Goal: Task Accomplishment & Management: Manage account settings

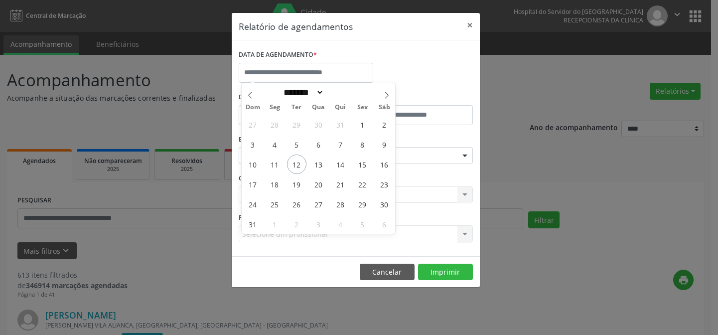
select select "*"
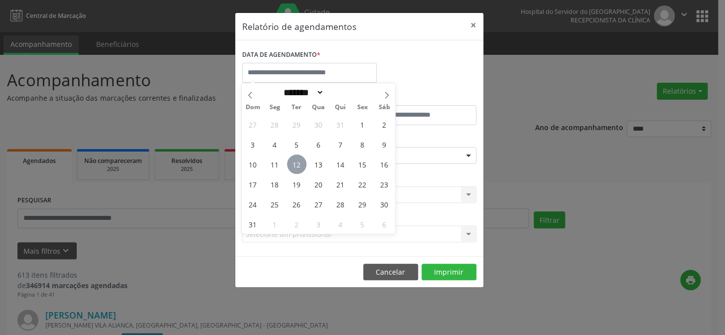
click at [295, 165] on span "12" at bounding box center [296, 163] width 19 height 19
type input "**********"
click at [295, 165] on span "12" at bounding box center [296, 163] width 19 height 19
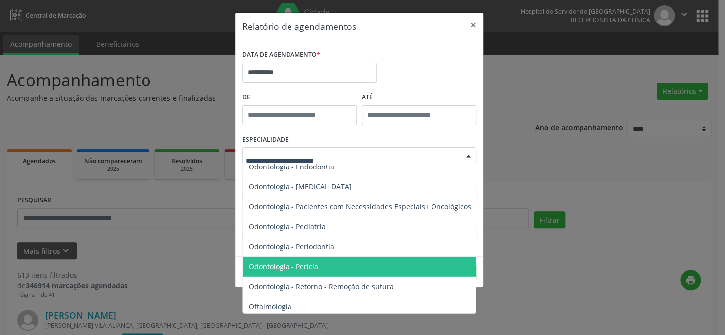
scroll to position [1358, 0]
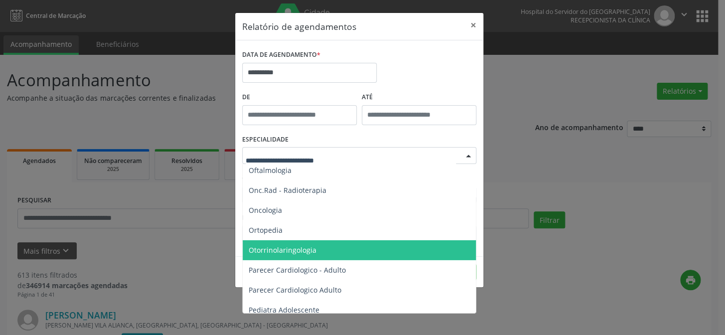
click at [276, 248] on span "Otorrinolaringologia" at bounding box center [283, 249] width 68 height 9
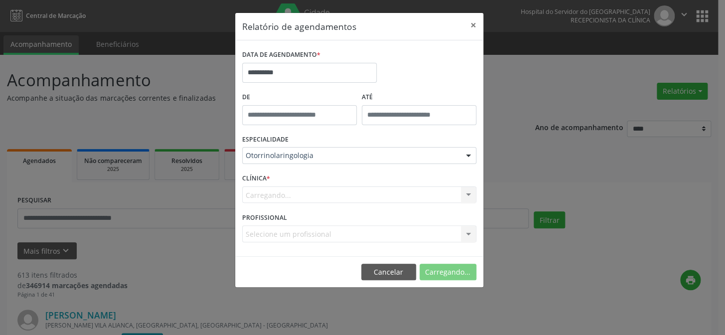
click at [286, 198] on div "Carregando... Nenhum resultado encontrado para: " " Não há nenhuma opção para s…" at bounding box center [359, 194] width 234 height 17
click at [291, 186] on div "Carregando... Nenhum resultado encontrado para: " " Não há nenhuma opção para s…" at bounding box center [359, 194] width 234 height 17
click at [292, 212] on div "PROFISSIONAL Selecione um profissional Nenhum resultado encontrado para: " " Nã…" at bounding box center [359, 229] width 239 height 39
click at [278, 232] on div "Selecione um profissional Nenhum resultado encontrado para: " " Não há nenhuma …" at bounding box center [359, 233] width 234 height 17
click at [318, 182] on div "CLÍNICA * Carregando... Nenhum resultado encontrado para: " " Não há nenhuma op…" at bounding box center [359, 190] width 239 height 39
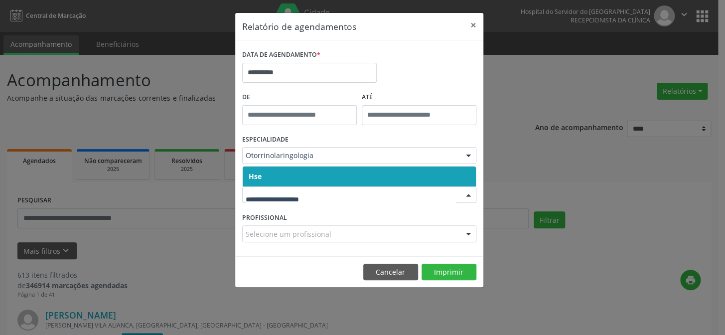
click at [418, 195] on input "text" at bounding box center [351, 200] width 210 height 20
click at [390, 175] on span "Hse" at bounding box center [359, 176] width 233 height 20
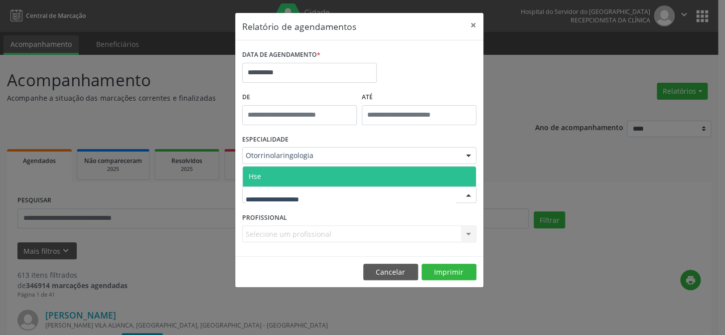
click at [359, 195] on div at bounding box center [359, 194] width 234 height 17
click at [346, 174] on span "Hse" at bounding box center [359, 176] width 233 height 20
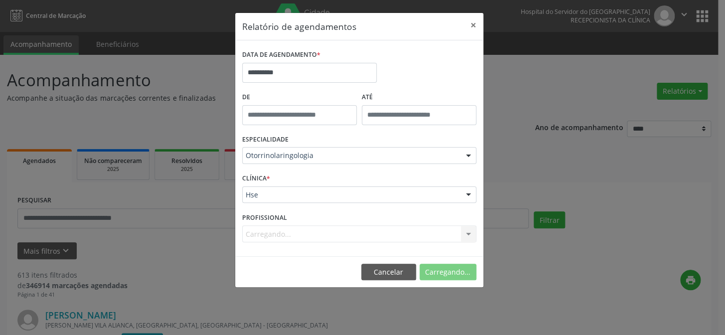
click at [293, 230] on div "Carregando... Nenhum resultado encontrado para: " " Não há nenhuma opção para s…" at bounding box center [359, 233] width 234 height 17
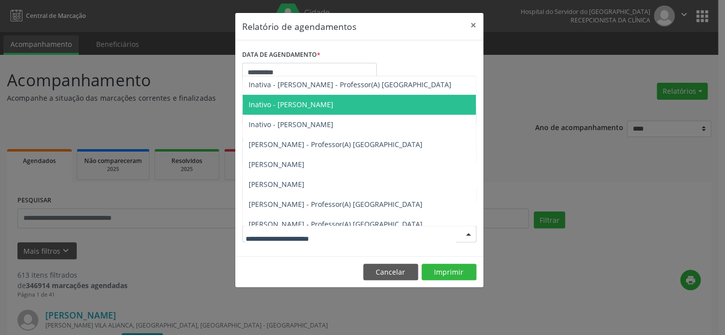
scroll to position [229, 0]
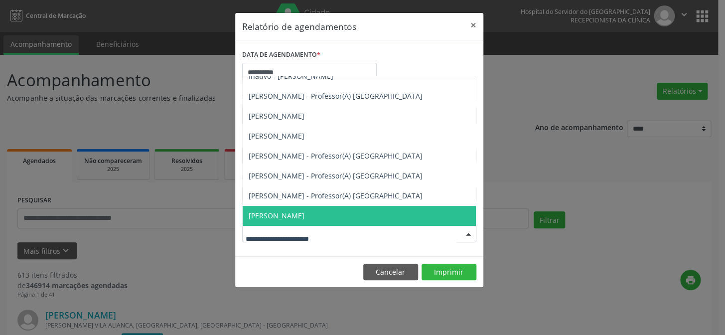
click at [286, 212] on span "[PERSON_NAME]" at bounding box center [277, 215] width 56 height 9
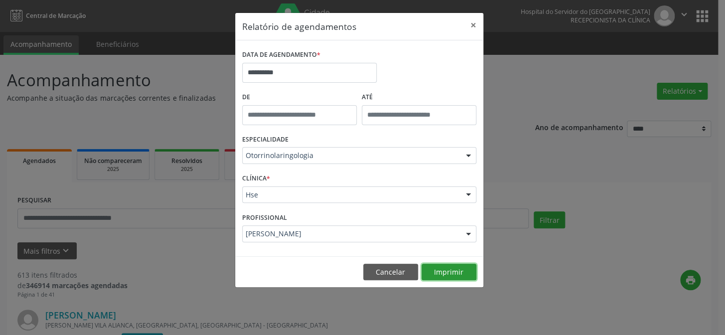
click at [446, 270] on button "Imprimir" at bounding box center [448, 272] width 55 height 17
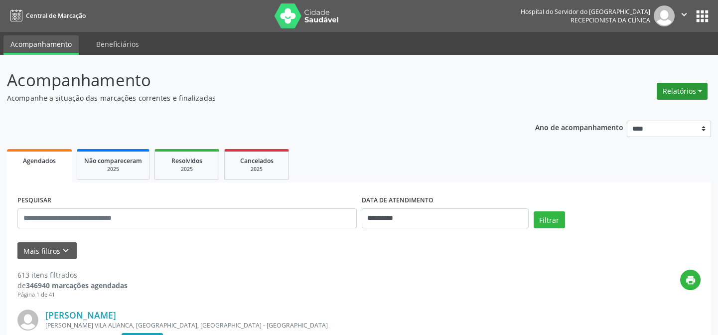
click at [681, 86] on button "Relatórios" at bounding box center [682, 91] width 51 height 17
click at [669, 111] on link "Agendamentos" at bounding box center [656, 112] width 107 height 14
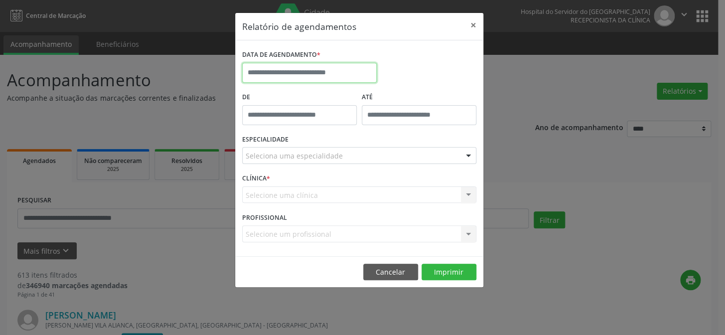
click at [274, 68] on input "text" at bounding box center [309, 73] width 134 height 20
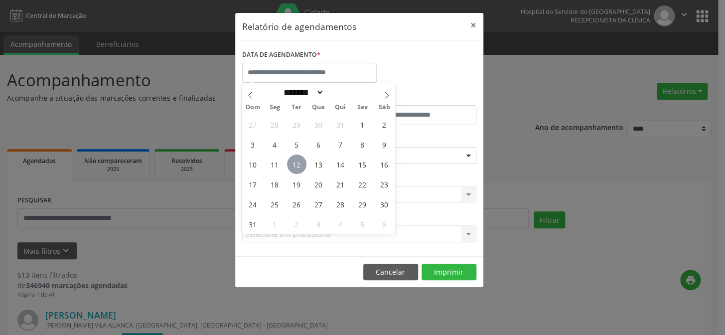
click at [299, 165] on span "12" at bounding box center [296, 163] width 19 height 19
type input "**********"
click at [299, 165] on span "12" at bounding box center [296, 163] width 19 height 19
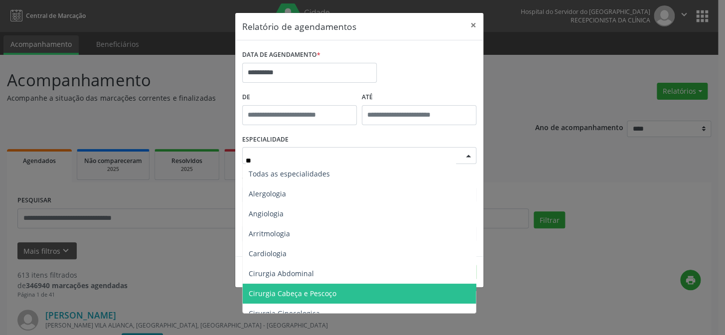
type input "***"
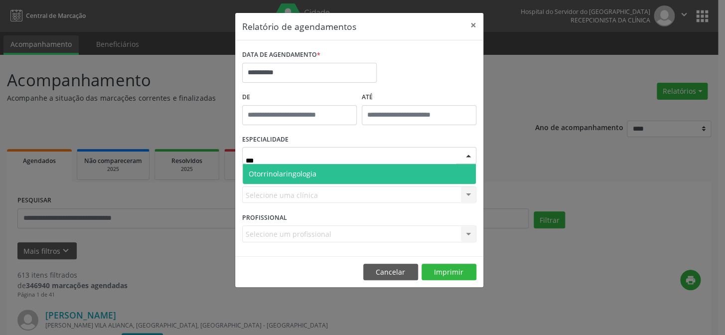
click at [332, 175] on span "Otorrinolaringologia" at bounding box center [359, 174] width 233 height 20
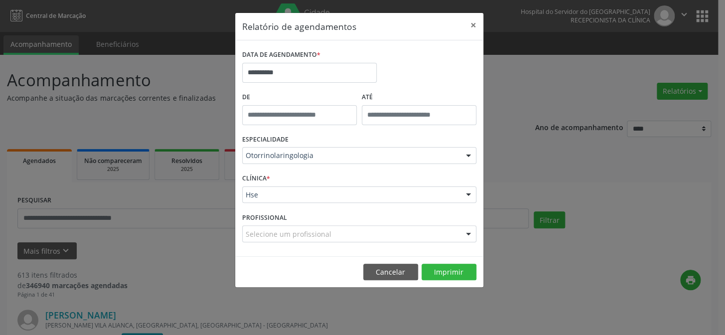
click at [418, 233] on div "Selecione um profissional" at bounding box center [359, 233] width 234 height 17
click at [441, 235] on input "**" at bounding box center [351, 239] width 210 height 20
type input "*"
click at [442, 267] on button "Imprimir" at bounding box center [448, 272] width 55 height 17
click at [472, 22] on button "×" at bounding box center [473, 25] width 20 height 24
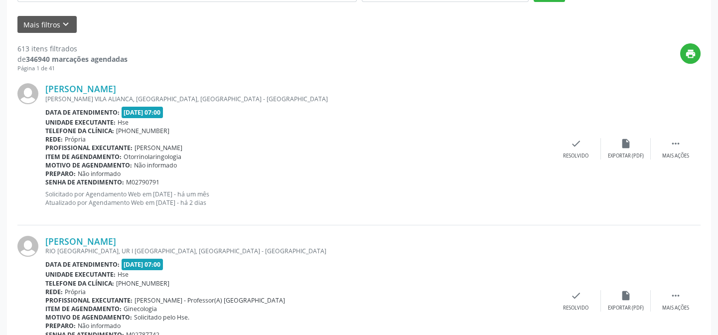
scroll to position [90, 0]
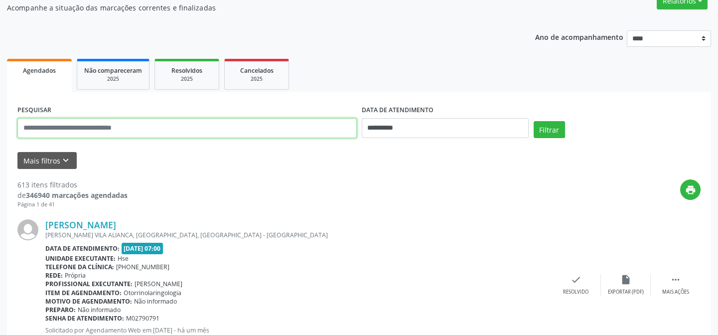
click at [81, 130] on input "text" at bounding box center [186, 128] width 339 height 20
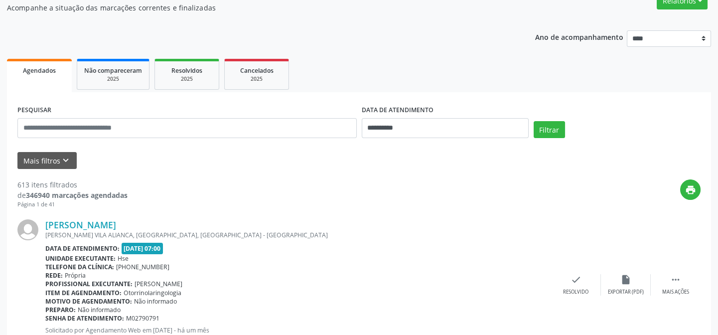
click at [173, 209] on div "Arthur Ryan Emidio Barros ESDRAS FARIAS VILA ALIANCA, IPSEP, RECIFE - PE Data d…" at bounding box center [358, 285] width 683 height 152
click at [49, 158] on button "Mais filtros keyboard_arrow_down" at bounding box center [46, 160] width 59 height 17
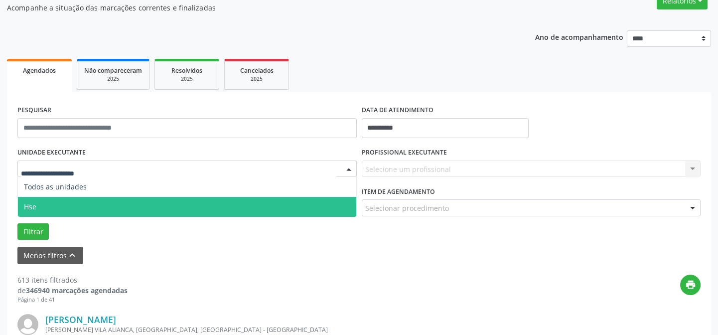
click at [88, 202] on span "Hse" at bounding box center [187, 207] width 338 height 20
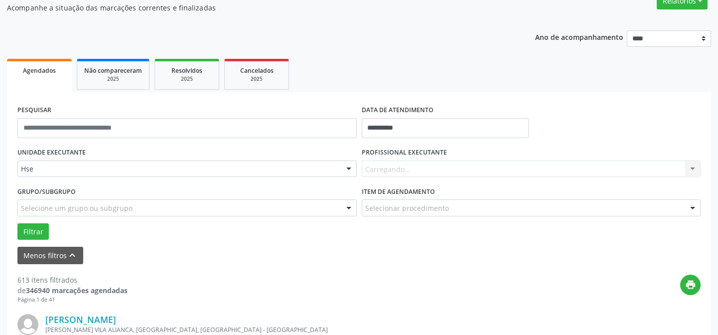
click at [88, 202] on div "UNIDADE EXECUTANTE Hse Todos as unidades Hse Nenhum resultado encontrado para: …" at bounding box center [359, 192] width 688 height 95
click at [398, 124] on input "**********" at bounding box center [445, 128] width 167 height 20
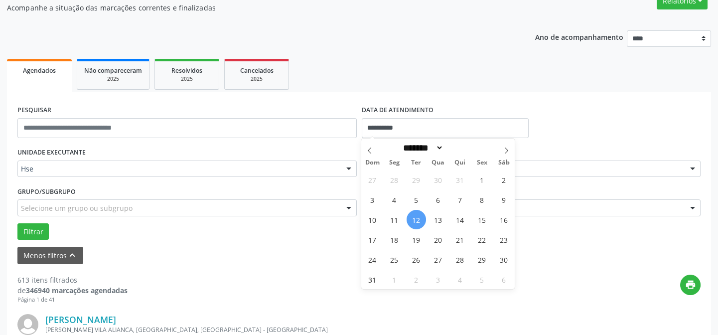
click at [415, 218] on span "12" at bounding box center [415, 219] width 19 height 19
type input "**********"
click at [415, 218] on span "12" at bounding box center [415, 219] width 19 height 19
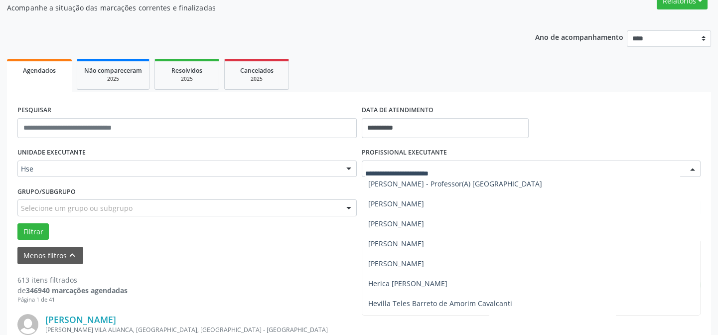
scroll to position [2639, 0]
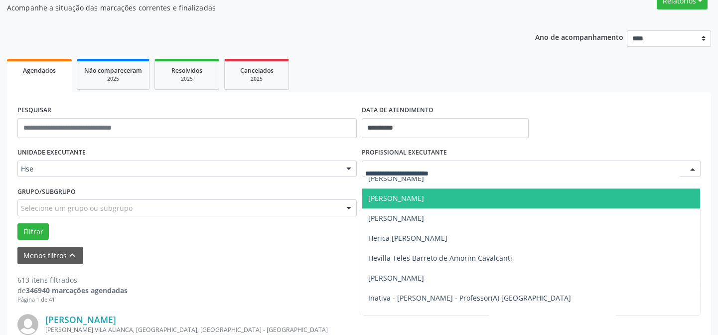
click at [398, 195] on span "[PERSON_NAME]" at bounding box center [396, 197] width 56 height 9
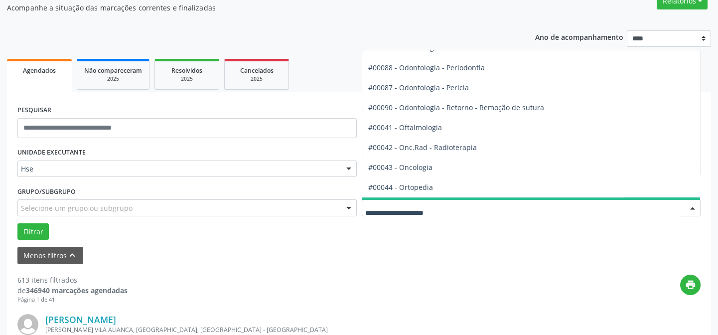
scroll to position [1313, 0]
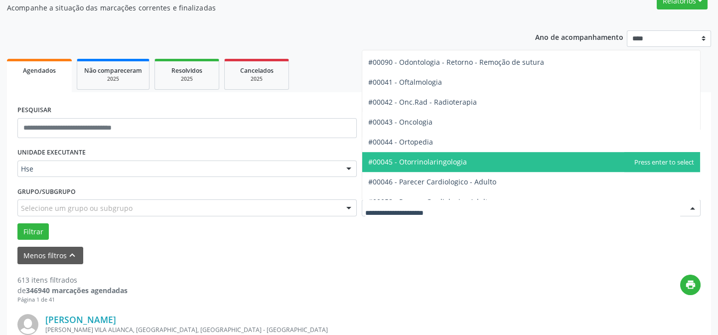
click at [411, 161] on span "#00045 - Otorrinolaringologia" at bounding box center [417, 161] width 99 height 9
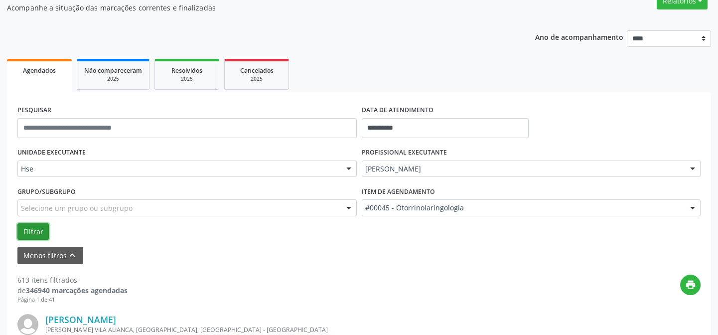
click at [32, 232] on button "Filtrar" at bounding box center [32, 231] width 31 height 17
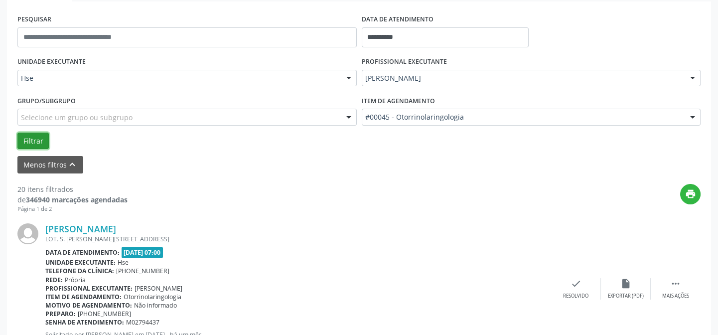
click at [29, 139] on button "Filtrar" at bounding box center [32, 141] width 31 height 17
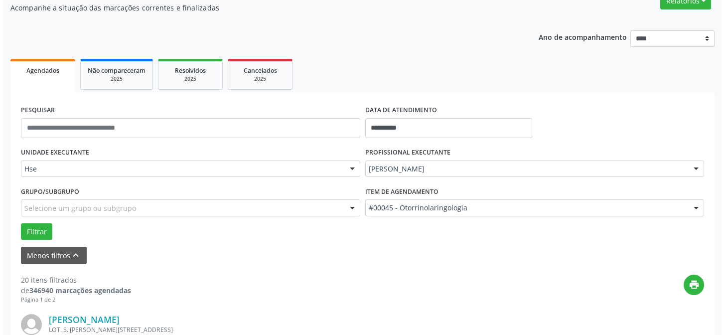
scroll to position [226, 0]
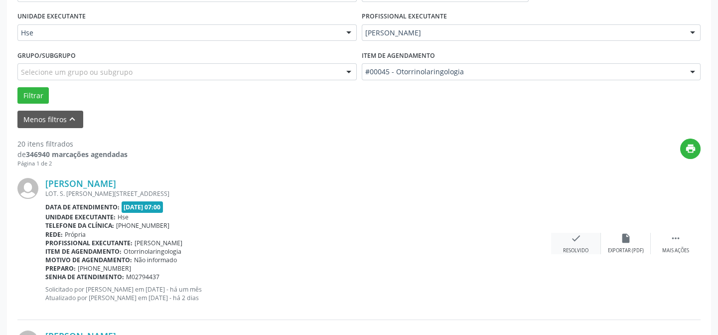
click at [573, 237] on icon "check" at bounding box center [575, 238] width 11 height 11
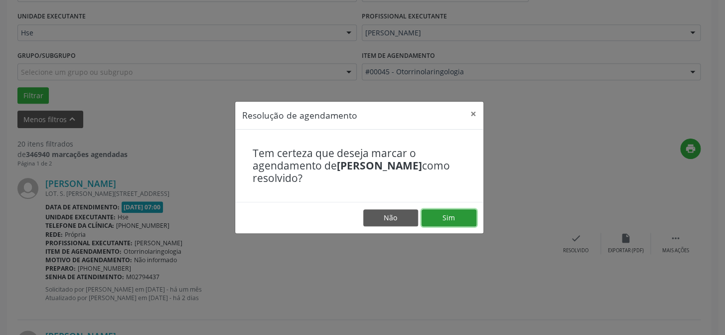
click at [448, 219] on button "Sim" at bounding box center [448, 217] width 55 height 17
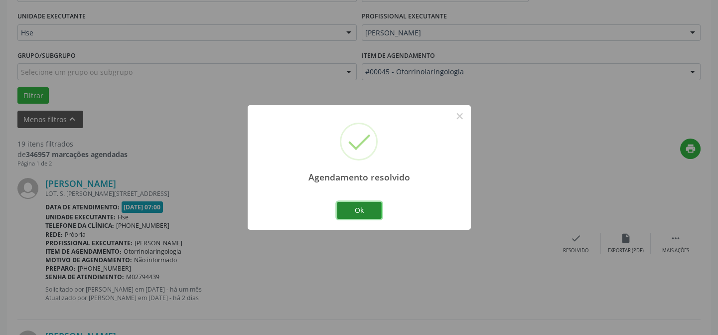
click at [359, 209] on button "Ok" at bounding box center [359, 210] width 45 height 17
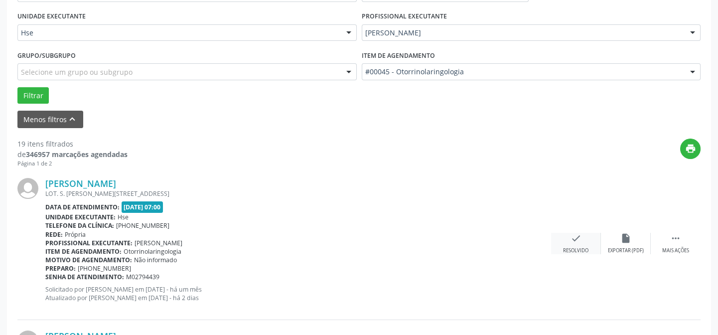
click at [573, 235] on icon "check" at bounding box center [575, 238] width 11 height 11
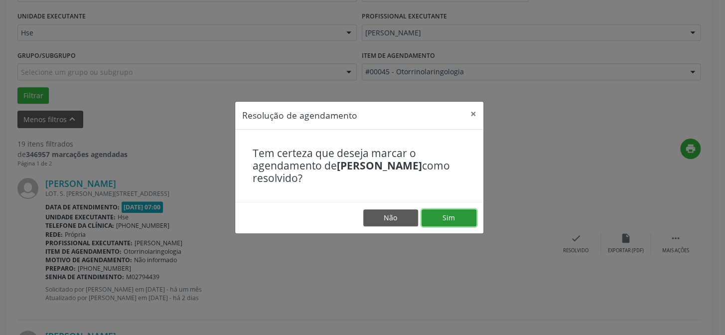
click at [449, 216] on button "Sim" at bounding box center [448, 217] width 55 height 17
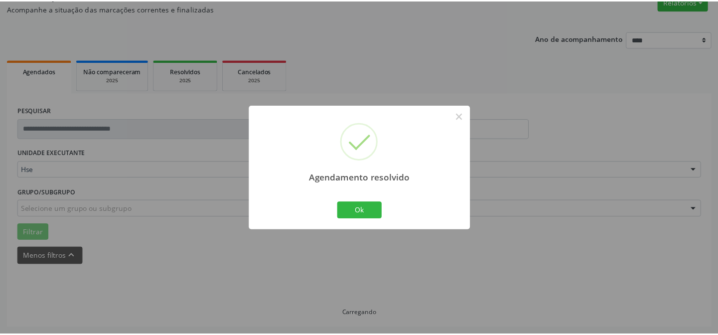
scroll to position [89, 0]
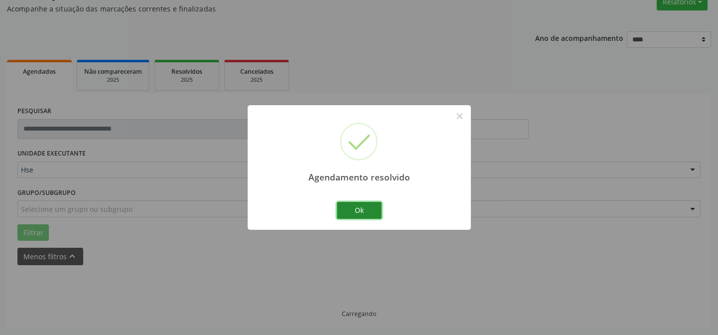
click at [359, 209] on button "Ok" at bounding box center [359, 210] width 45 height 17
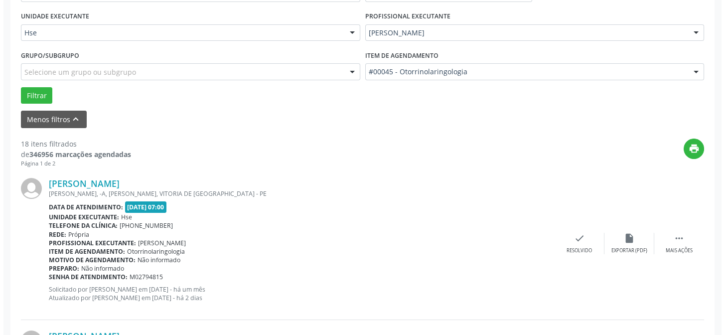
scroll to position [271, 0]
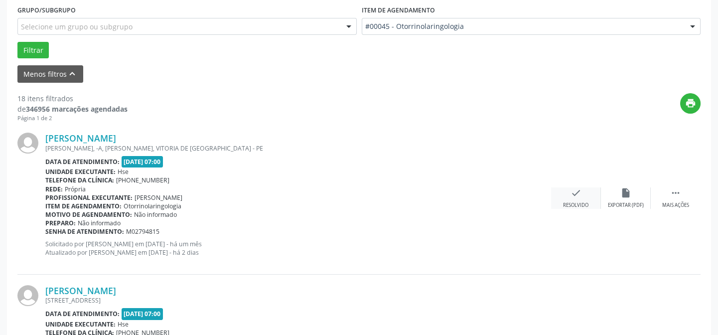
click at [576, 192] on icon "check" at bounding box center [575, 192] width 11 height 11
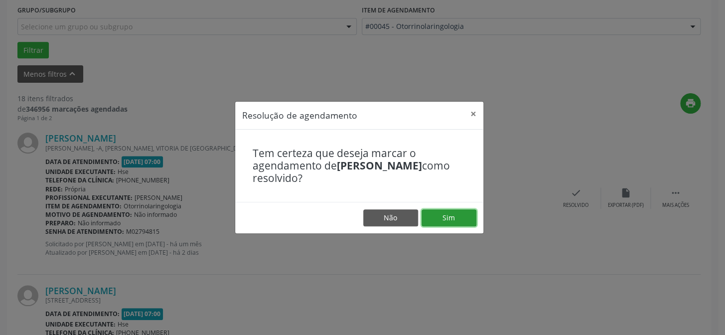
click at [444, 215] on button "Sim" at bounding box center [448, 217] width 55 height 17
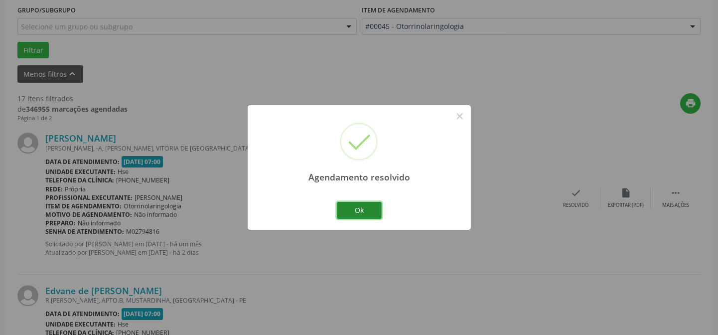
click at [359, 208] on button "Ok" at bounding box center [359, 210] width 45 height 17
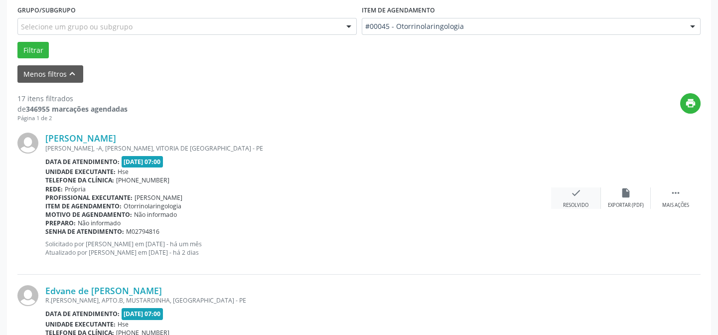
click at [575, 193] on icon "check" at bounding box center [575, 192] width 11 height 11
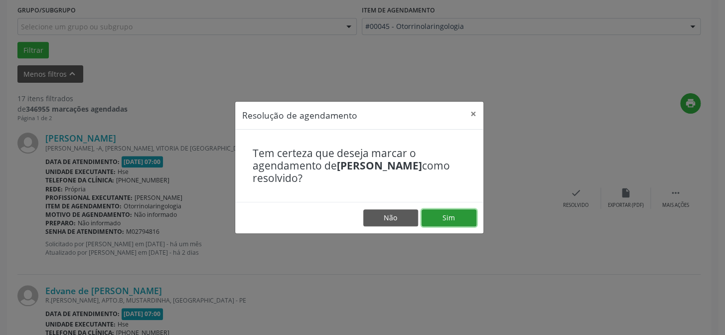
click at [446, 216] on button "Sim" at bounding box center [448, 217] width 55 height 17
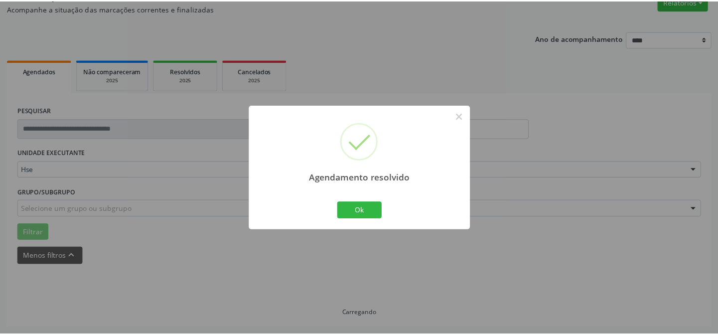
scroll to position [89, 0]
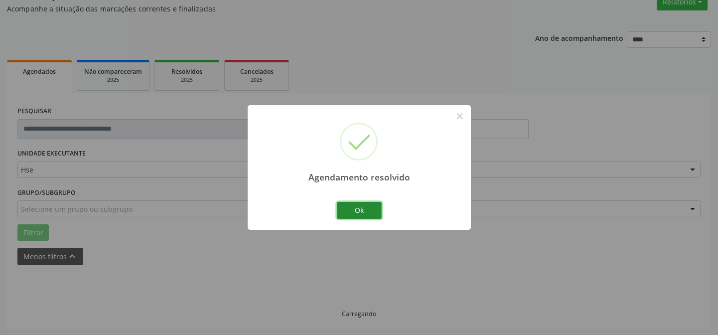
click at [359, 209] on button "Ok" at bounding box center [359, 210] width 45 height 17
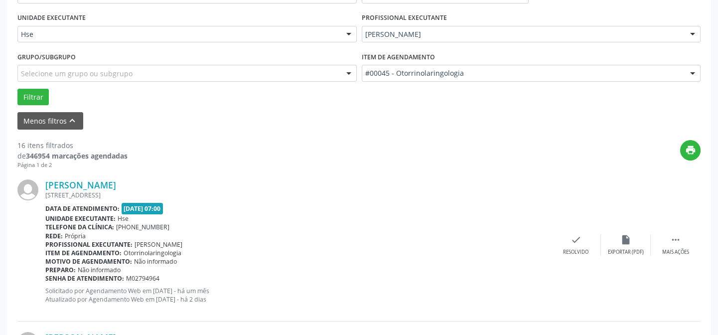
scroll to position [270, 0]
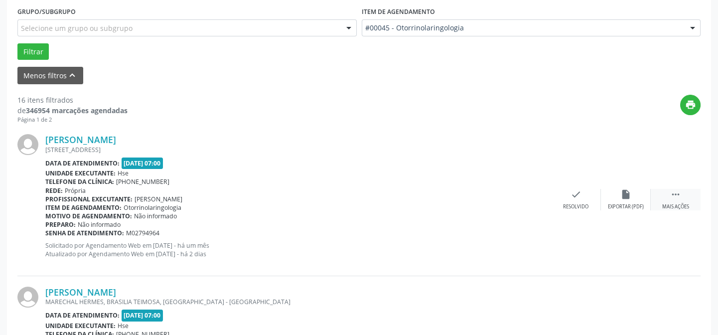
click at [676, 192] on icon "" at bounding box center [675, 194] width 11 height 11
click at [623, 192] on icon "alarm_off" at bounding box center [625, 194] width 11 height 11
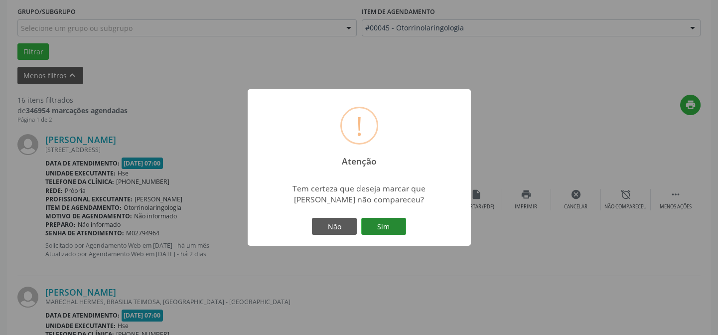
click at [384, 224] on button "Sim" at bounding box center [383, 226] width 45 height 17
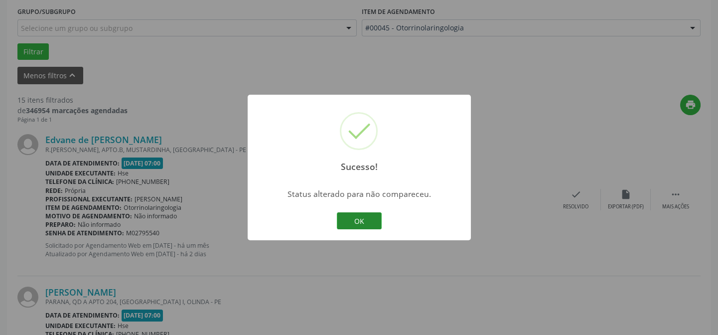
click at [358, 217] on button "OK" at bounding box center [359, 220] width 45 height 17
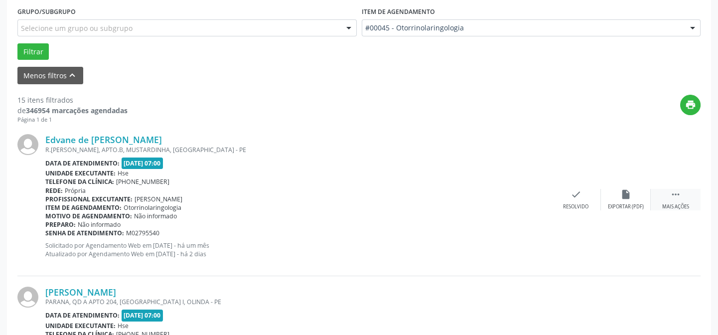
click at [677, 192] on icon "" at bounding box center [675, 194] width 11 height 11
click at [625, 189] on icon "alarm_off" at bounding box center [625, 194] width 11 height 11
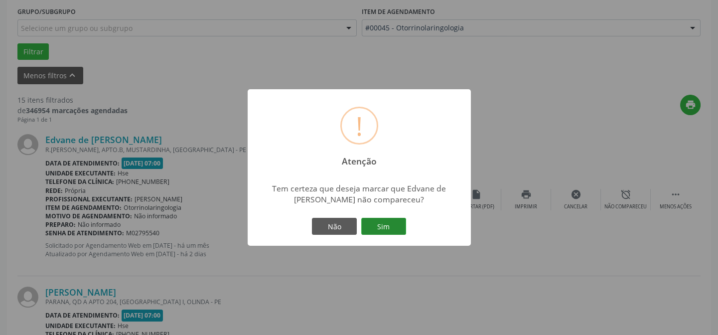
click at [382, 223] on button "Sim" at bounding box center [383, 226] width 45 height 17
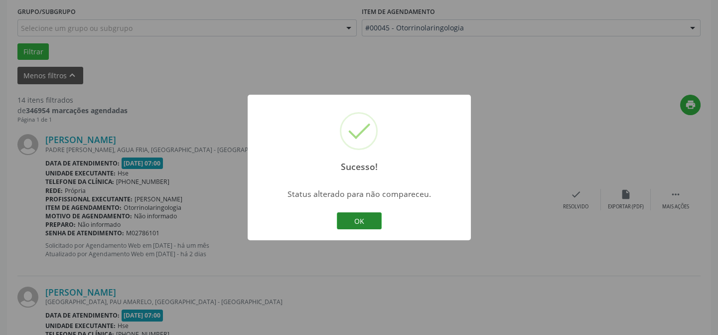
click at [358, 219] on button "OK" at bounding box center [359, 220] width 45 height 17
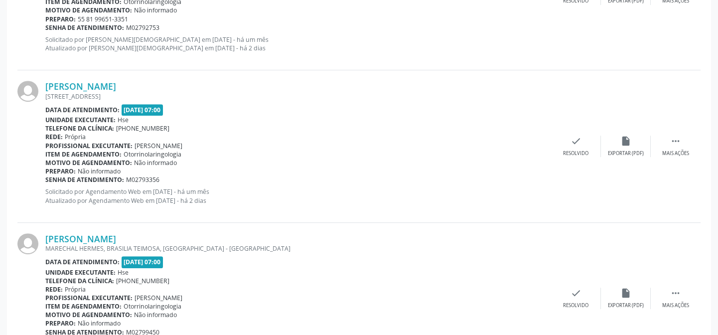
scroll to position [1162, 0]
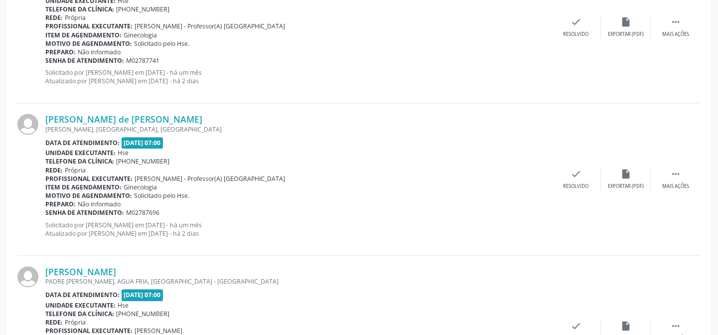
scroll to position [2289, 0]
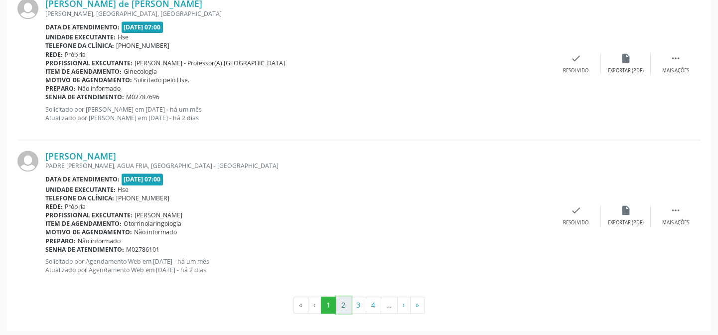
click at [344, 299] on button "2" at bounding box center [343, 304] width 15 height 17
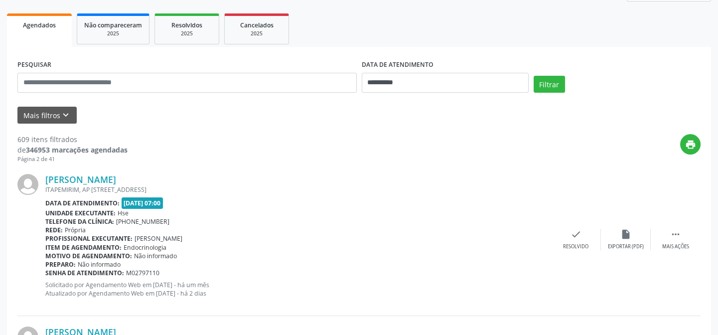
scroll to position [181, 0]
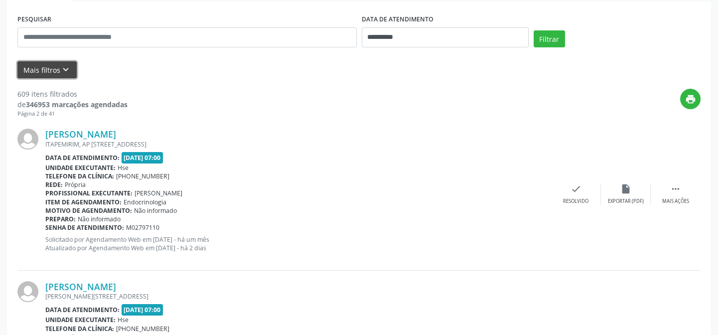
click at [44, 69] on button "Mais filtros keyboard_arrow_down" at bounding box center [46, 69] width 59 height 17
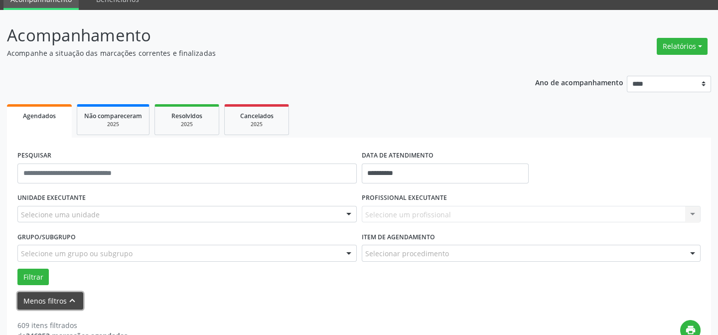
scroll to position [135, 0]
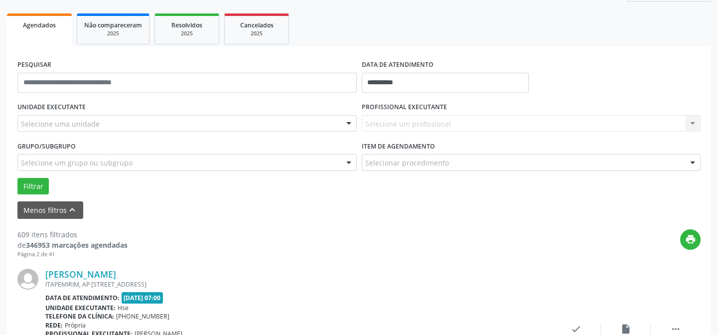
click at [90, 116] on div "Selecione uma unidade" at bounding box center [186, 123] width 339 height 17
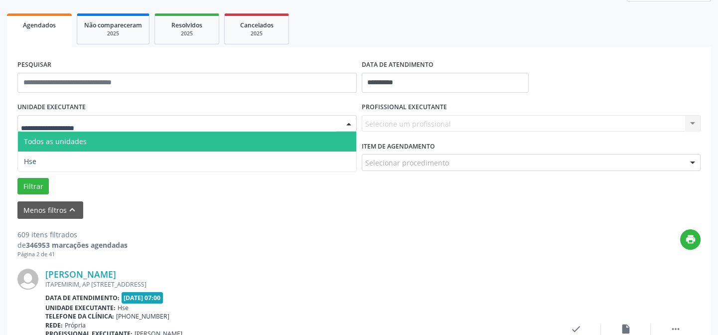
click at [85, 137] on span "Todos as unidades" at bounding box center [187, 142] width 338 height 20
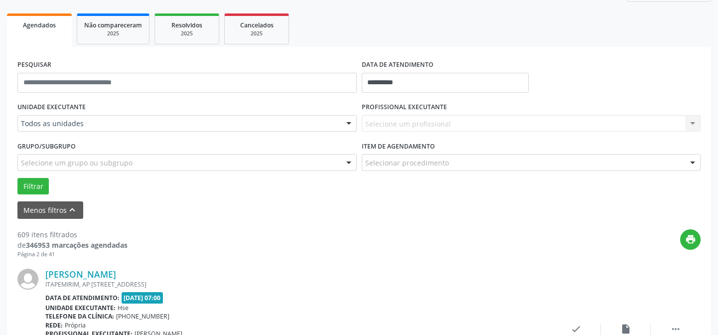
click at [92, 117] on div "Todos as unidades" at bounding box center [186, 123] width 339 height 17
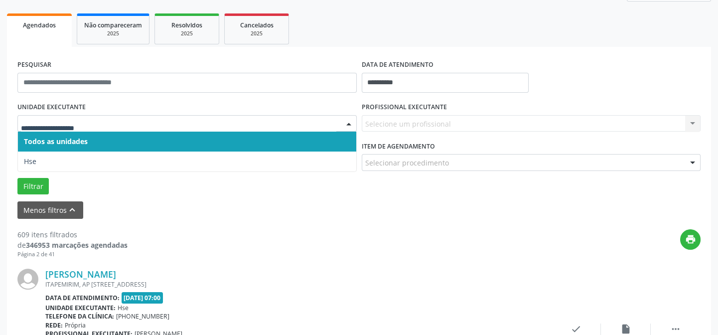
drag, startPoint x: 87, startPoint y: 130, endPoint x: 86, endPoint y: 138, distance: 9.0
click at [87, 130] on input "text" at bounding box center [178, 129] width 315 height 20
click at [86, 139] on span "Todos as unidades" at bounding box center [187, 142] width 338 height 20
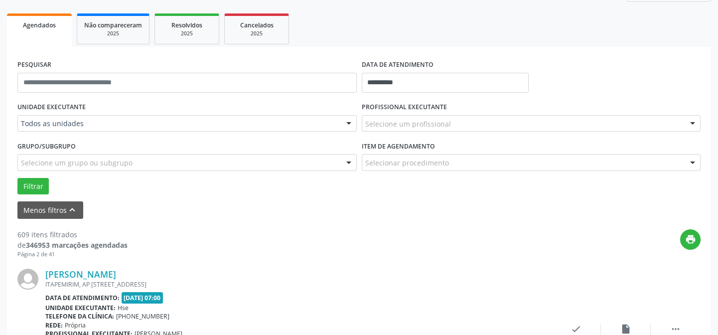
drag, startPoint x: 92, startPoint y: 195, endPoint x: 87, endPoint y: 162, distance: 33.3
click at [92, 192] on form "**********" at bounding box center [358, 137] width 683 height 161
click at [85, 140] on div "Grupo/Subgrupo Selecione um grupo ou subgrupo Todos os grupos e subgrupos Nenhu…" at bounding box center [186, 154] width 339 height 32
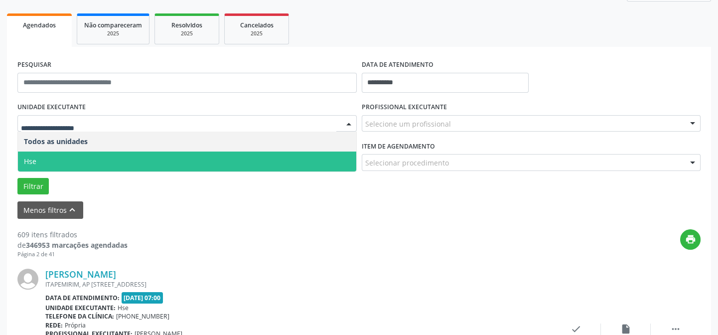
click at [83, 158] on span "Hse" at bounding box center [187, 161] width 338 height 20
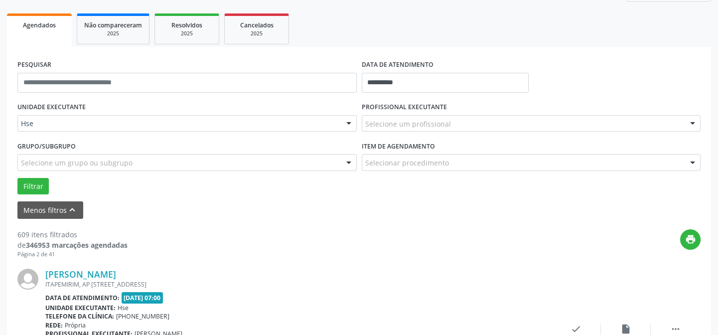
click at [62, 156] on div "Selecione um grupo ou subgrupo" at bounding box center [186, 162] width 339 height 17
click at [74, 144] on div "Grupo/Subgrupo Selecione um grupo ou subgrupo Todos os grupos e subgrupos Nenhu…" at bounding box center [186, 154] width 339 height 32
click at [85, 136] on div "UNIDADE EXECUTANTE Hse Todos as unidades Hse Nenhum resultado encontrado para: …" at bounding box center [187, 119] width 344 height 39
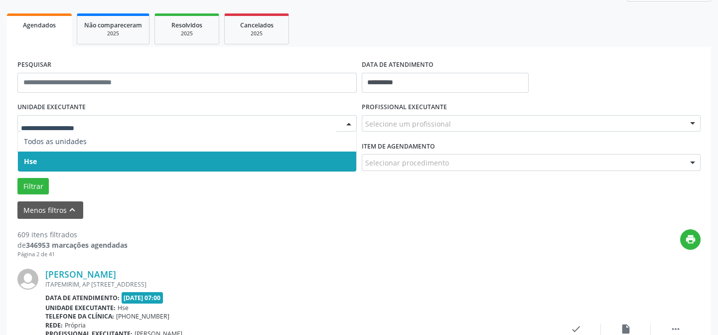
drag, startPoint x: 83, startPoint y: 120, endPoint x: 82, endPoint y: 130, distance: 9.5
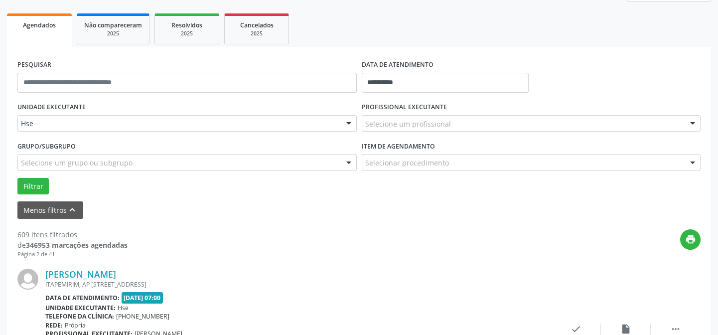
click at [80, 174] on div "Grupo/Subgrupo Selecione um grupo ou subgrupo Todos os grupos e subgrupos Nenhu…" at bounding box center [187, 157] width 344 height 39
click at [91, 133] on div "UNIDADE EXECUTANTE Hse Todos as unidades Hse Nenhum resultado encontrado para: …" at bounding box center [187, 119] width 344 height 39
click at [86, 157] on div "Selecione um grupo ou subgrupo" at bounding box center [186, 162] width 339 height 17
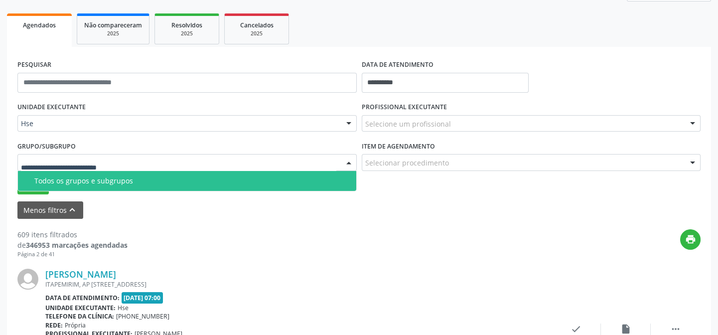
drag, startPoint x: 70, startPoint y: 189, endPoint x: 57, endPoint y: 195, distance: 13.6
click at [64, 193] on div "UNIDADE EXECUTANTE Hse Todos as unidades Hse Nenhum resultado encontrado para: …" at bounding box center [359, 147] width 688 height 95
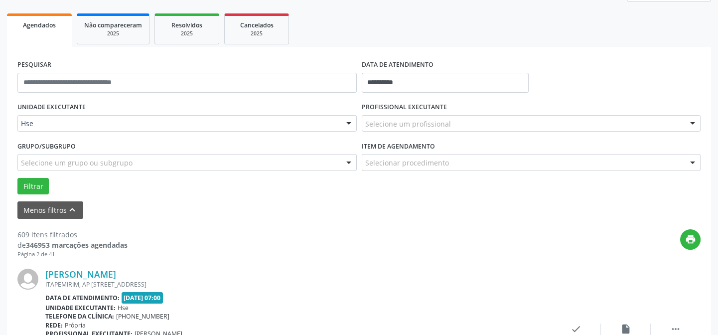
drag, startPoint x: 82, startPoint y: 221, endPoint x: 86, endPoint y: 214, distance: 8.0
click at [96, 172] on div "Grupo/Subgrupo Selecione um grupo ou subgrupo Todos os grupos e subgrupos Nenhu…" at bounding box center [187, 157] width 344 height 39
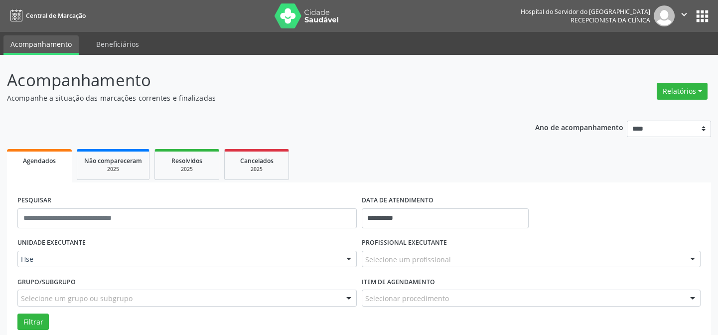
scroll to position [181, 0]
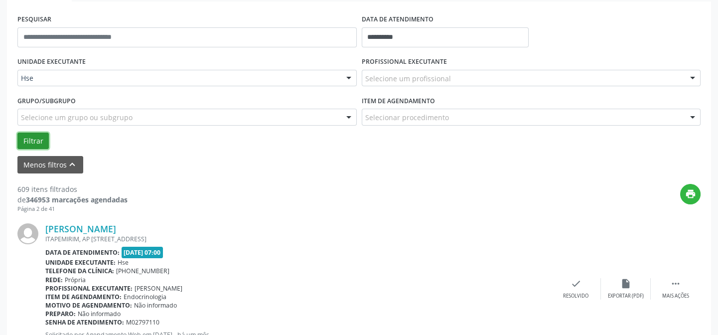
click at [32, 139] on button "Filtrar" at bounding box center [32, 141] width 31 height 17
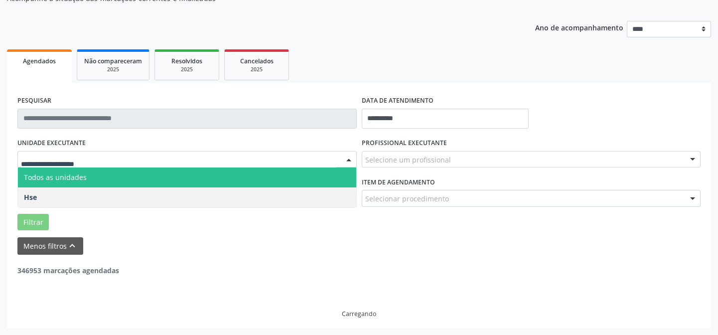
click at [62, 179] on span "Todos as unidades" at bounding box center [55, 176] width 63 height 9
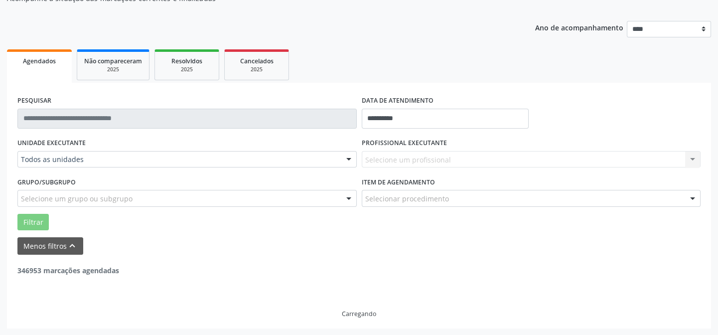
click at [65, 169] on div "UNIDADE EXECUTANTE Todos as unidades Todos as unidades Hse Nenhum resultado enc…" at bounding box center [187, 154] width 344 height 39
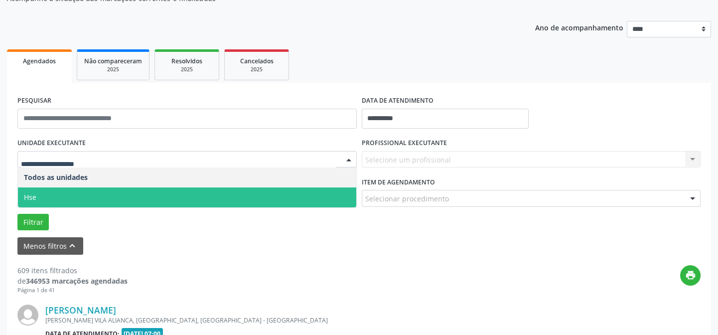
drag, startPoint x: 69, startPoint y: 191, endPoint x: 61, endPoint y: 194, distance: 8.5
click at [68, 192] on span "Hse" at bounding box center [187, 197] width 338 height 20
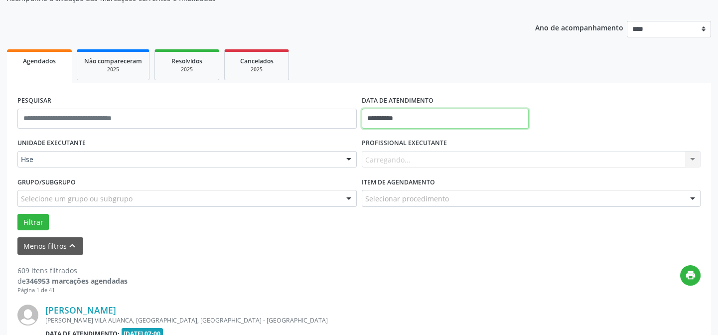
click at [406, 119] on input "**********" at bounding box center [445, 119] width 167 height 20
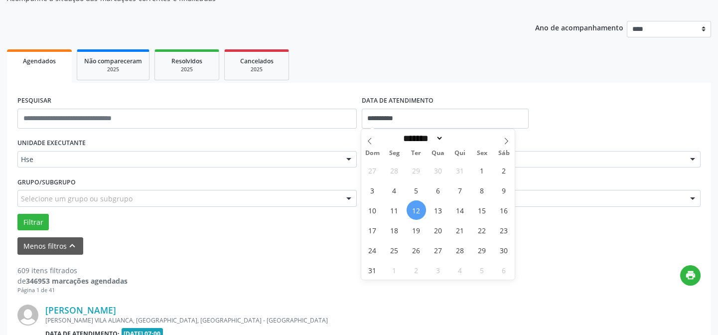
click at [416, 209] on span "12" at bounding box center [415, 209] width 19 height 19
type input "**********"
click at [530, 280] on div "print" at bounding box center [414, 279] width 573 height 29
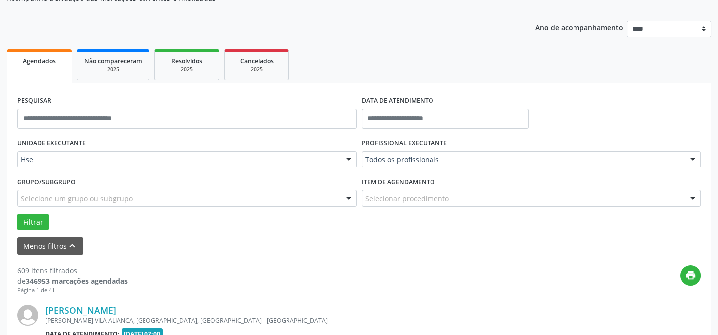
click at [424, 60] on ul "Agendados Não compareceram 2025 Resolvidos 2025 Cancelados 2025" at bounding box center [359, 65] width 704 height 36
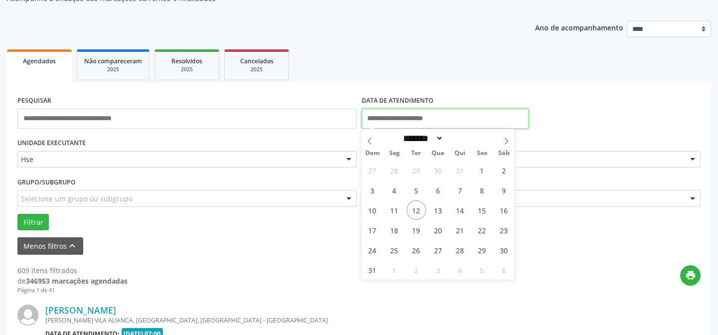
click at [416, 115] on input "text" at bounding box center [445, 119] width 167 height 20
click at [418, 210] on span "12" at bounding box center [415, 209] width 19 height 19
type input "**********"
click at [418, 210] on span "12" at bounding box center [415, 209] width 19 height 19
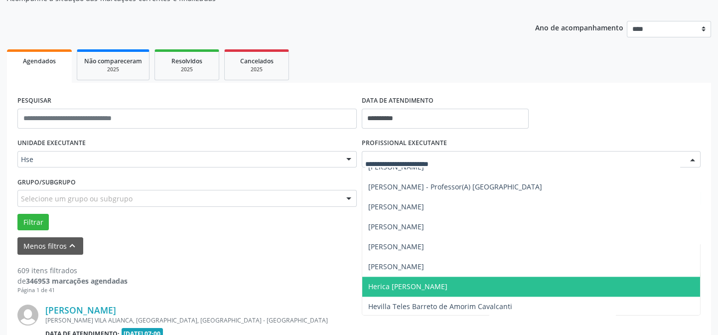
scroll to position [2626, 0]
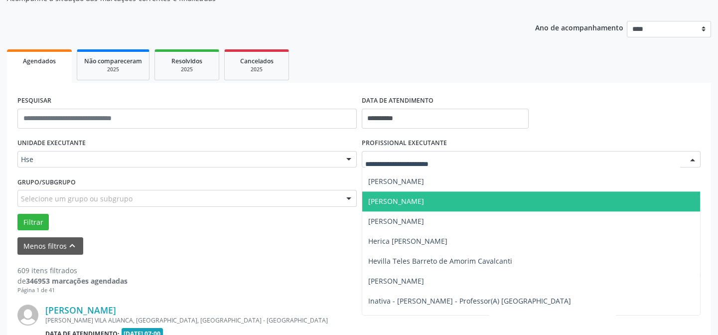
click at [394, 201] on span "[PERSON_NAME]" at bounding box center [396, 200] width 56 height 9
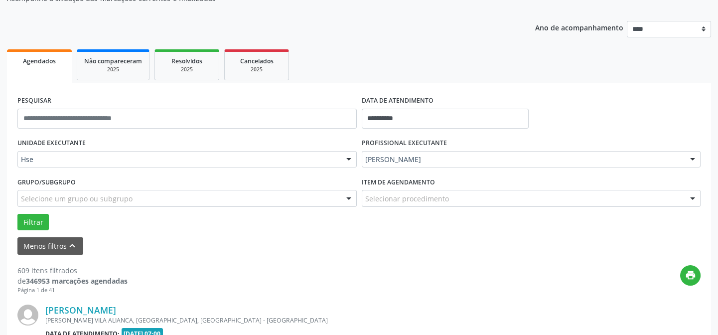
click at [394, 201] on div "UNIDADE EXECUTANTE Hse Todos as unidades Hse Nenhum resultado encontrado para: …" at bounding box center [359, 182] width 688 height 95
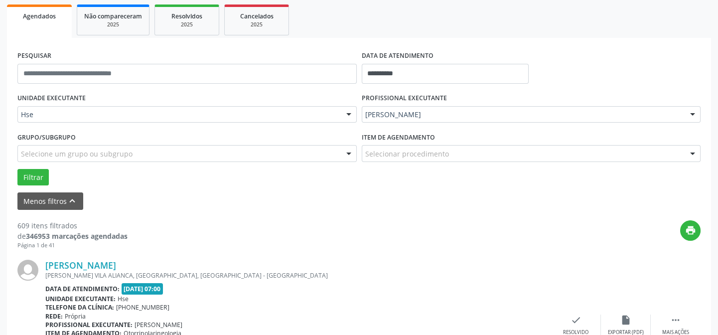
scroll to position [280, 0]
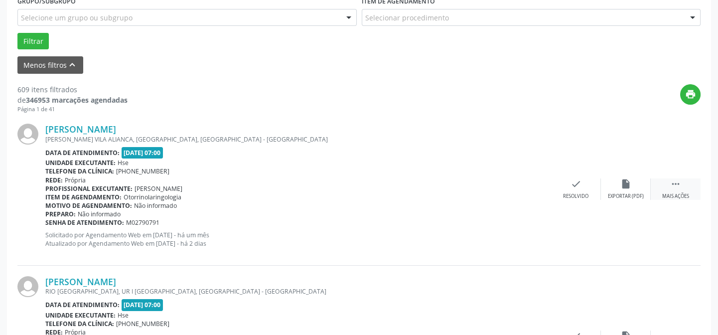
click at [674, 180] on icon "" at bounding box center [675, 183] width 11 height 11
click at [623, 181] on icon "alarm_off" at bounding box center [625, 183] width 11 height 11
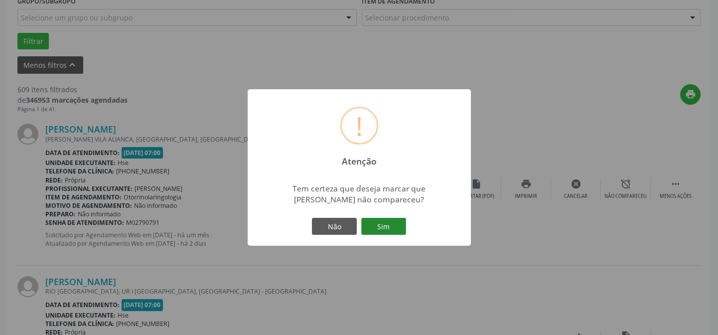
click at [378, 224] on button "Sim" at bounding box center [383, 226] width 45 height 17
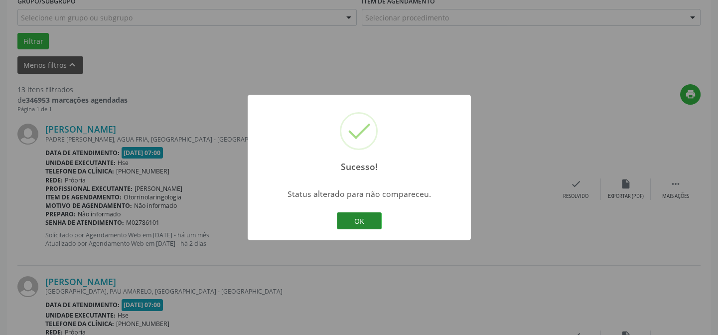
click at [360, 219] on button "OK" at bounding box center [359, 220] width 45 height 17
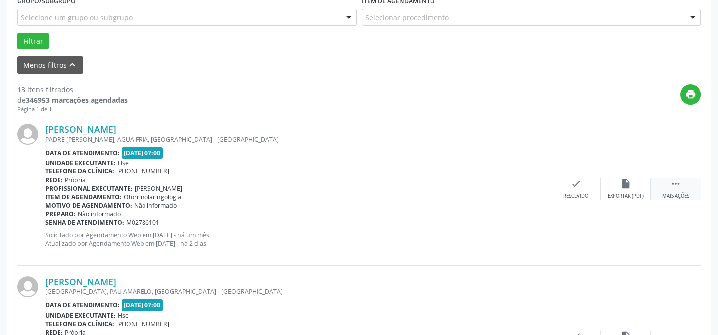
click at [674, 184] on icon "" at bounding box center [675, 183] width 11 height 11
click at [625, 182] on icon "alarm_off" at bounding box center [625, 183] width 11 height 11
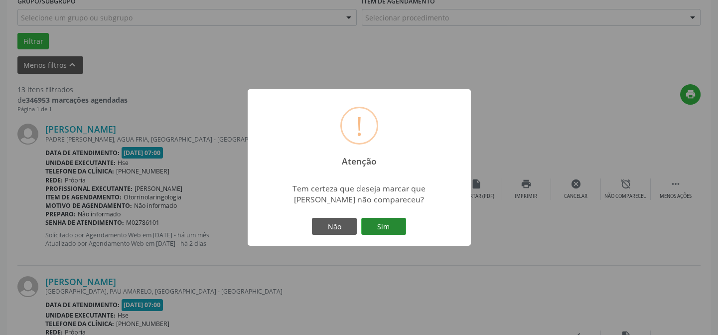
click at [384, 224] on button "Sim" at bounding box center [383, 226] width 45 height 17
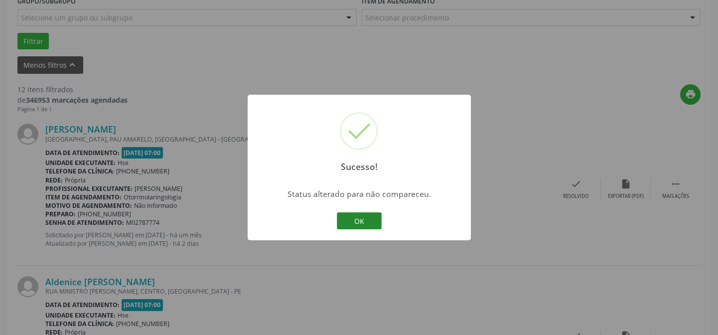
click at [358, 218] on button "OK" at bounding box center [359, 220] width 45 height 17
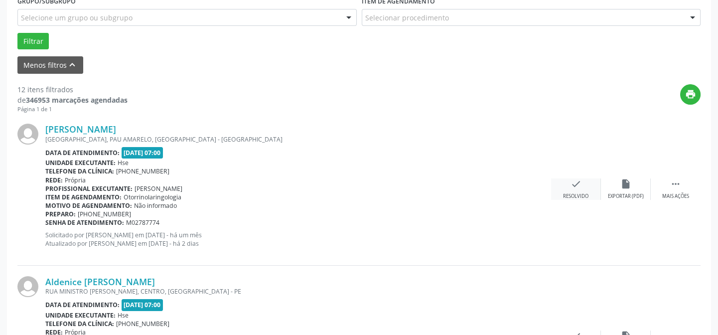
click at [573, 182] on icon "check" at bounding box center [575, 183] width 11 height 11
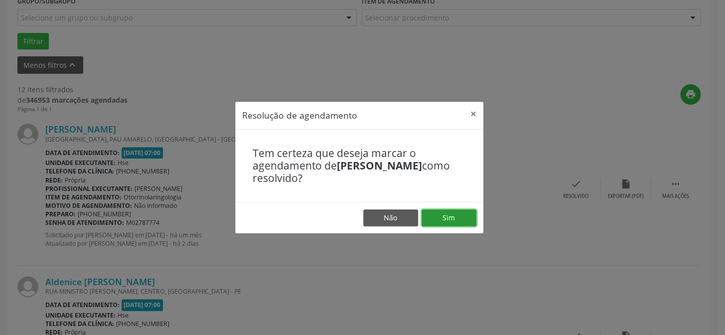
click at [452, 216] on button "Sim" at bounding box center [448, 217] width 55 height 17
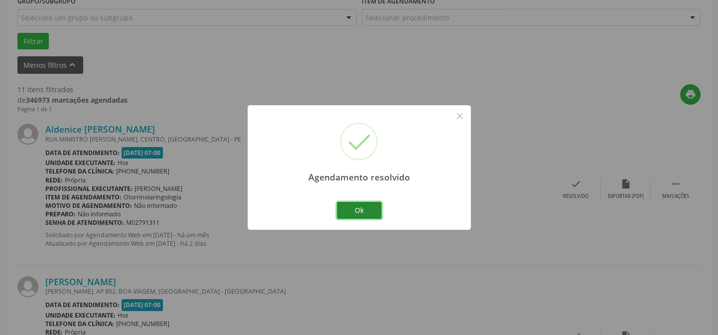
click at [360, 208] on button "Ok" at bounding box center [359, 210] width 45 height 17
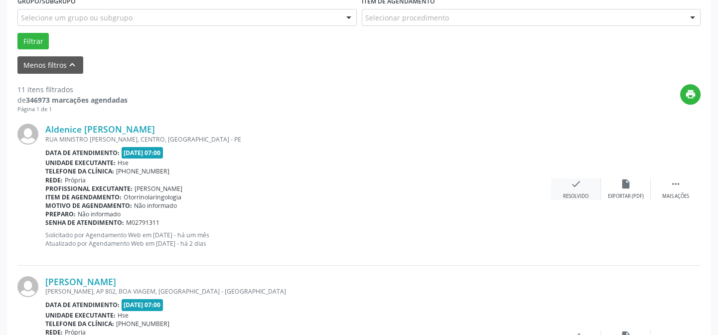
click at [577, 184] on icon "check" at bounding box center [575, 183] width 11 height 11
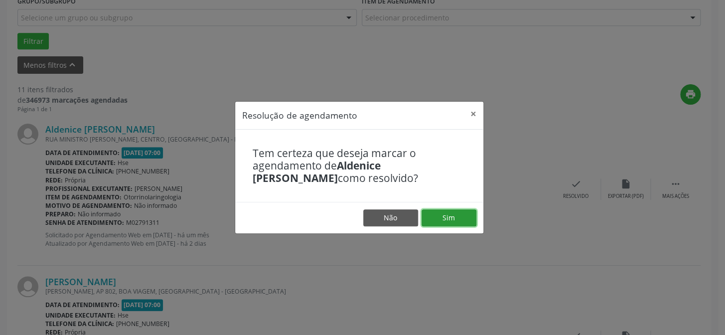
click at [450, 213] on button "Sim" at bounding box center [448, 217] width 55 height 17
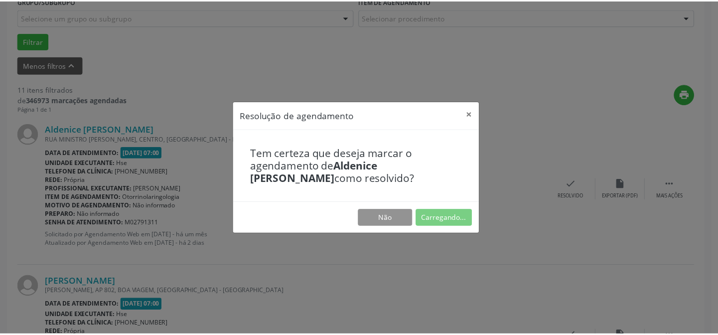
scroll to position [89, 0]
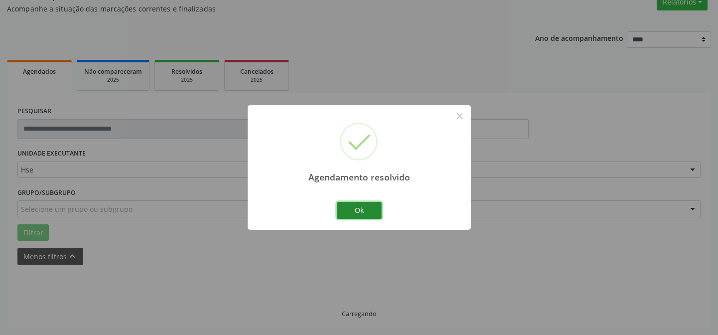
click at [359, 210] on button "Ok" at bounding box center [359, 210] width 45 height 17
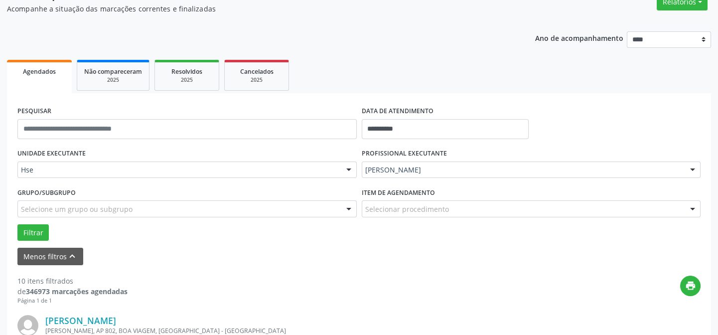
scroll to position [225, 0]
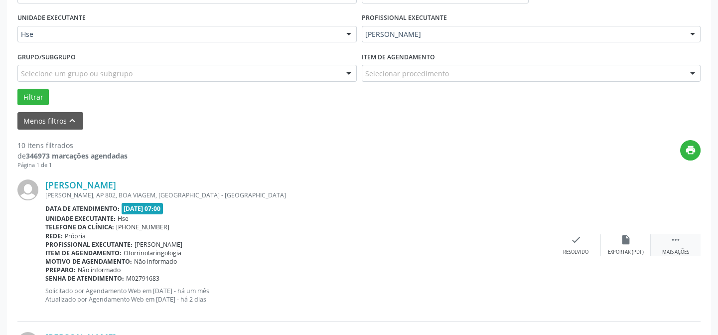
click at [675, 236] on icon "" at bounding box center [675, 239] width 11 height 11
click at [629, 238] on icon "alarm_off" at bounding box center [625, 239] width 11 height 11
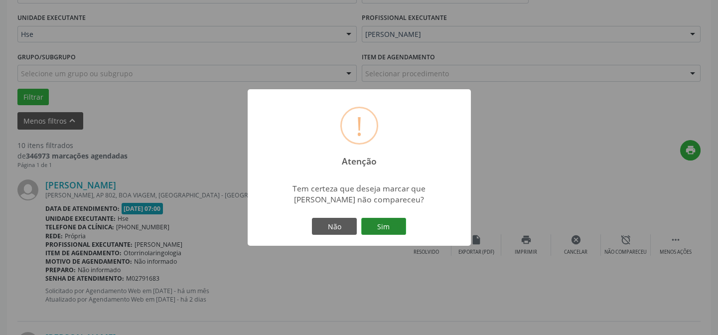
click at [383, 223] on button "Sim" at bounding box center [383, 226] width 45 height 17
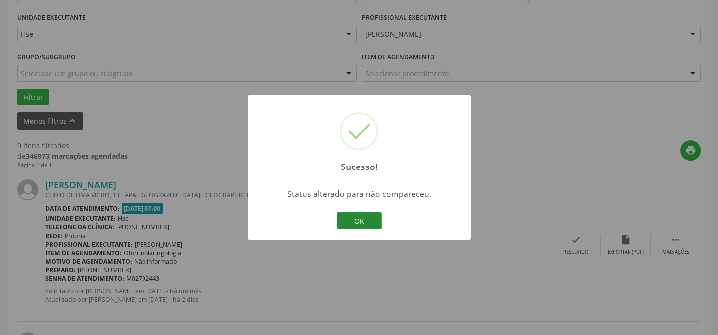
click at [357, 220] on button "OK" at bounding box center [359, 220] width 45 height 17
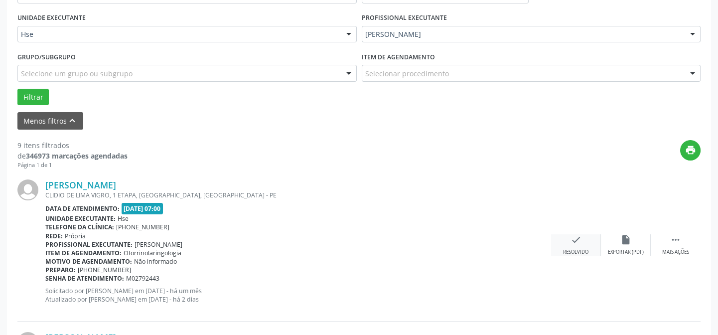
click at [575, 240] on icon "check" at bounding box center [575, 239] width 11 height 11
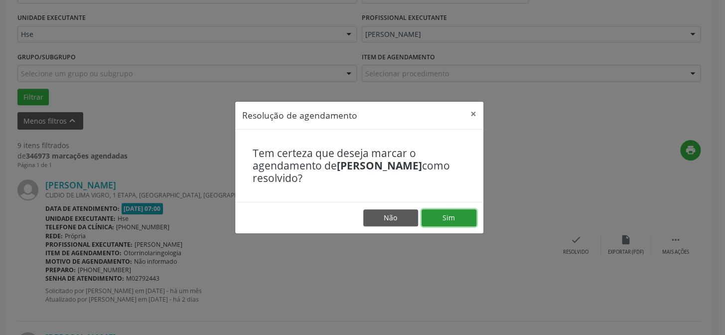
click at [446, 215] on button "Sim" at bounding box center [448, 217] width 55 height 17
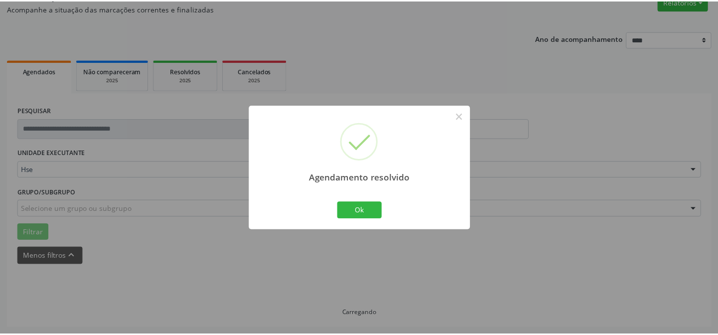
scroll to position [89, 0]
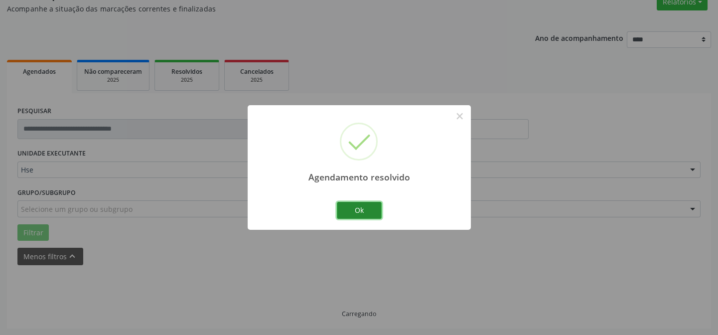
click at [358, 209] on button "Ok" at bounding box center [359, 210] width 45 height 17
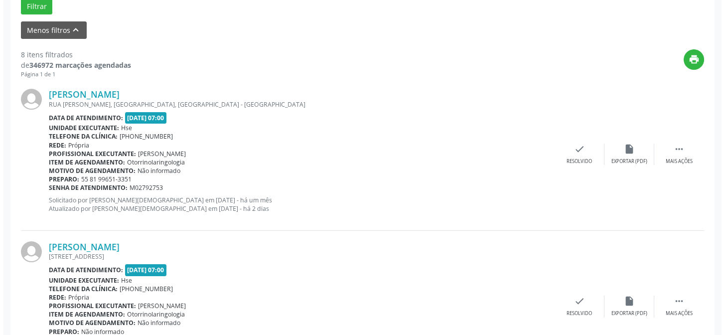
scroll to position [270, 0]
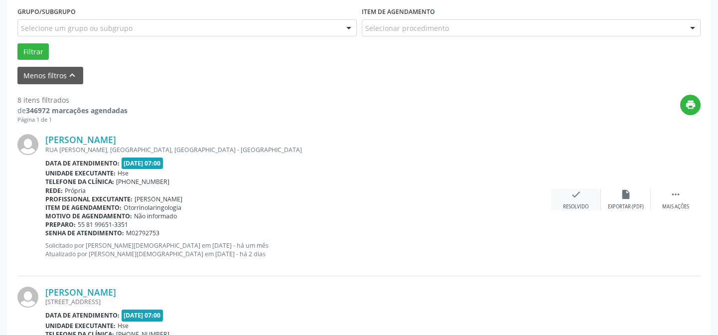
click at [572, 193] on icon "check" at bounding box center [575, 194] width 11 height 11
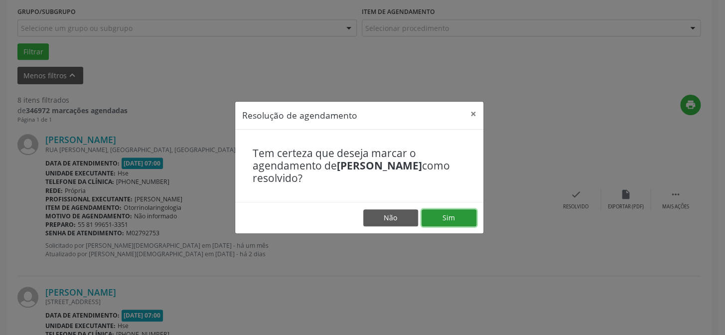
click at [448, 217] on button "Sim" at bounding box center [448, 217] width 55 height 17
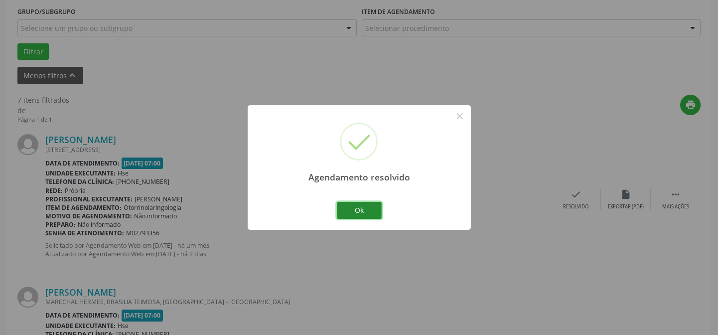
click at [359, 206] on button "Ok" at bounding box center [359, 210] width 45 height 17
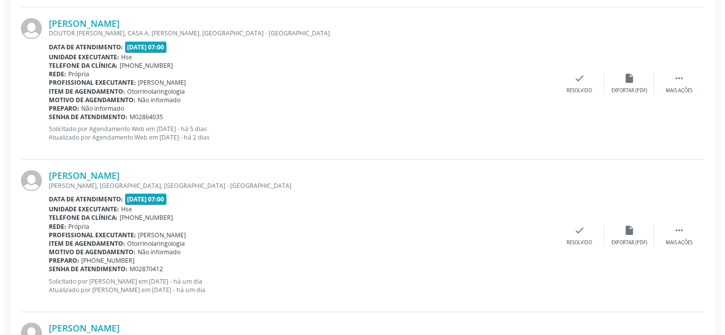
scroll to position [1040, 0]
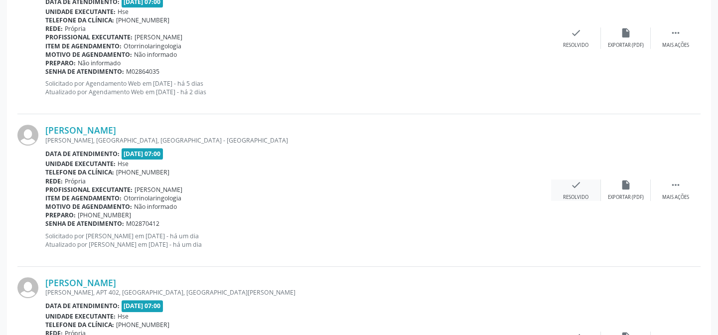
click at [575, 184] on icon "check" at bounding box center [575, 184] width 11 height 11
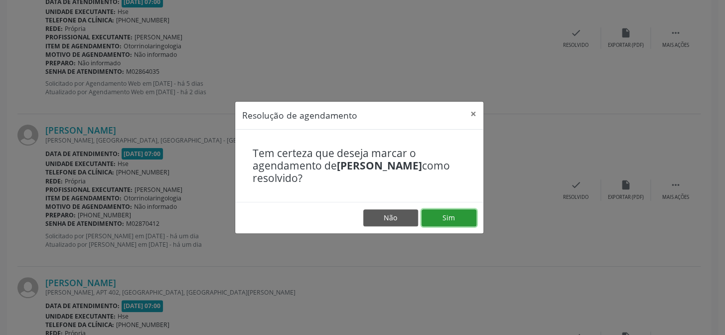
click at [447, 214] on button "Sim" at bounding box center [448, 217] width 55 height 17
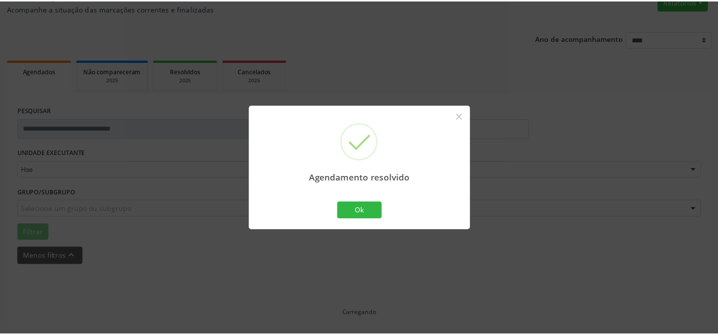
scroll to position [89, 0]
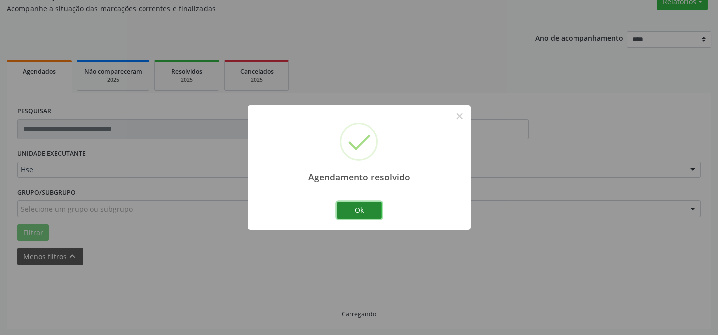
click at [357, 207] on button "Ok" at bounding box center [359, 210] width 45 height 17
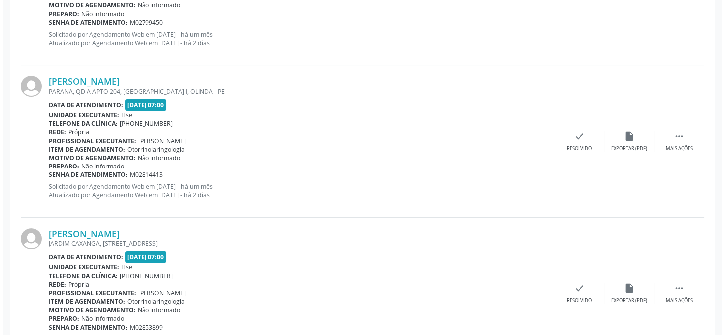
scroll to position [677, 0]
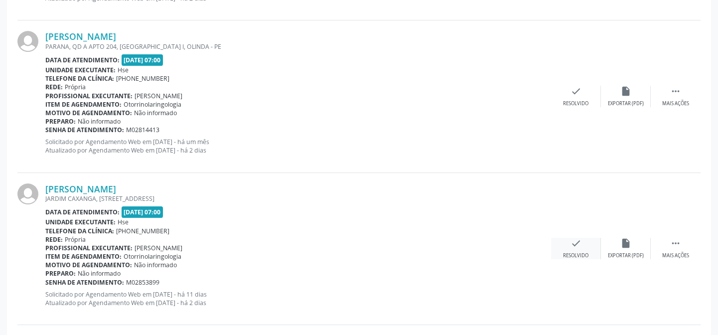
click at [574, 241] on icon "check" at bounding box center [575, 243] width 11 height 11
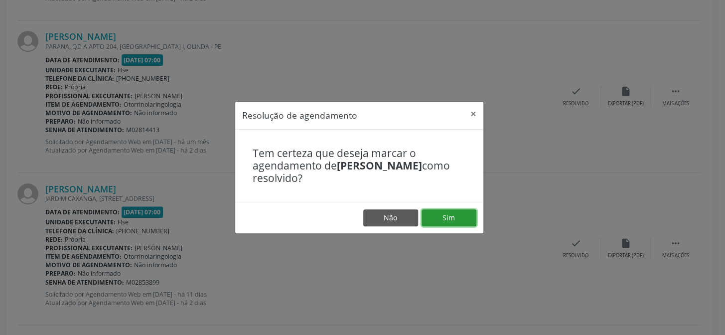
click at [448, 214] on button "Sim" at bounding box center [448, 217] width 55 height 17
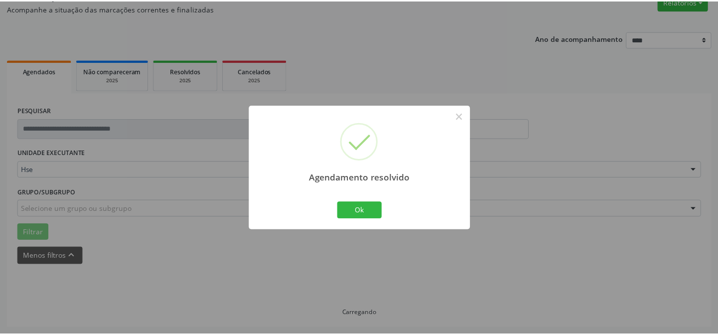
scroll to position [89, 0]
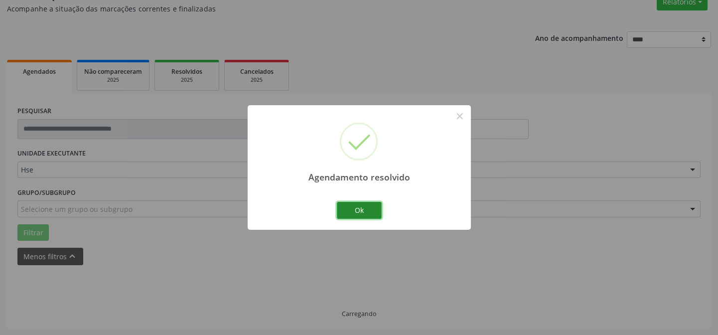
click at [360, 209] on button "Ok" at bounding box center [359, 210] width 45 height 17
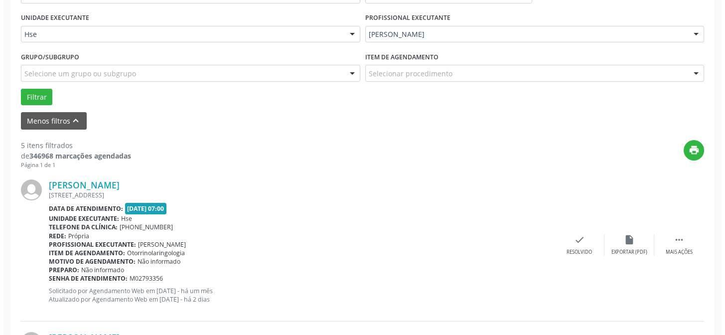
scroll to position [270, 0]
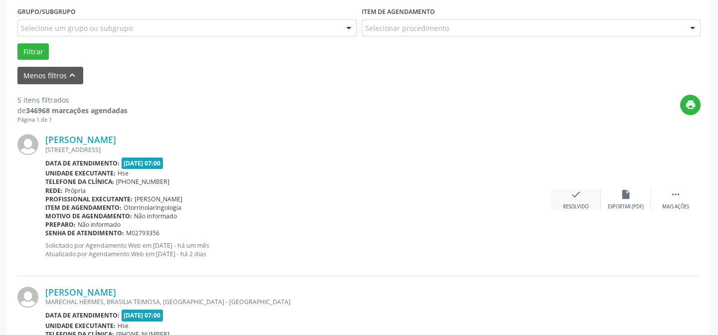
click at [572, 194] on icon "check" at bounding box center [575, 194] width 11 height 11
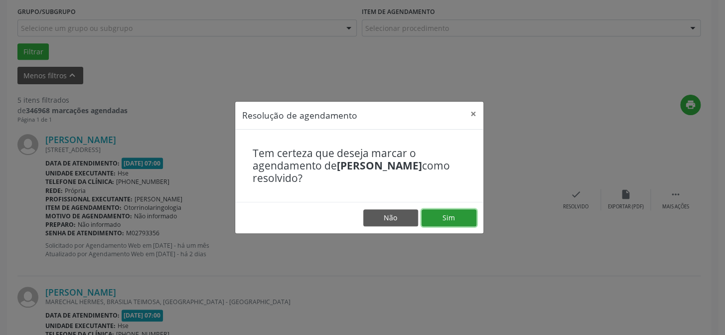
click at [448, 215] on button "Sim" at bounding box center [448, 217] width 55 height 17
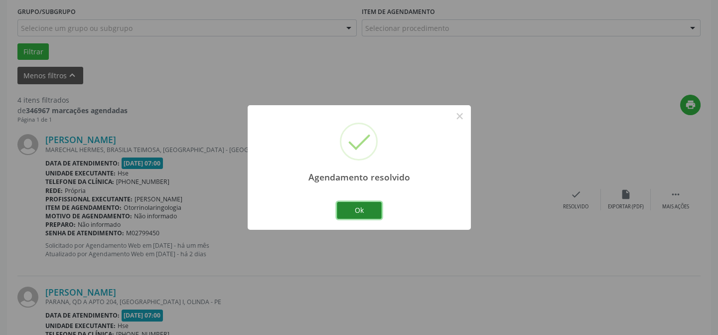
click at [357, 208] on button "Ok" at bounding box center [359, 210] width 45 height 17
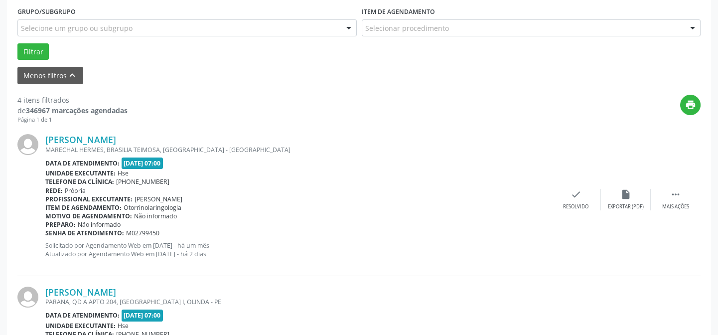
scroll to position [315, 0]
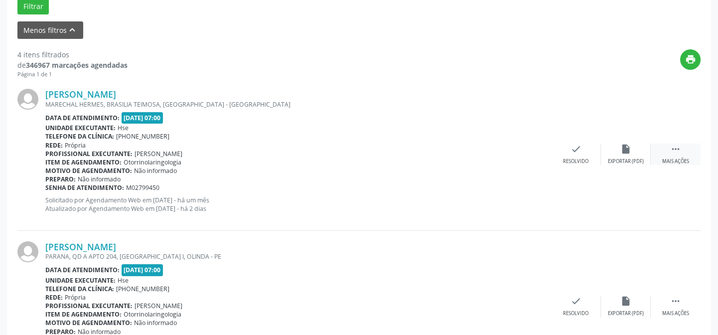
click at [674, 145] on icon "" at bounding box center [675, 148] width 11 height 11
click at [625, 146] on icon "alarm_off" at bounding box center [625, 148] width 11 height 11
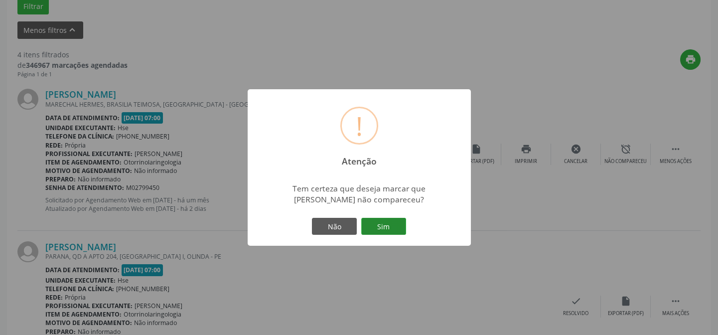
click at [384, 224] on button "Sim" at bounding box center [383, 226] width 45 height 17
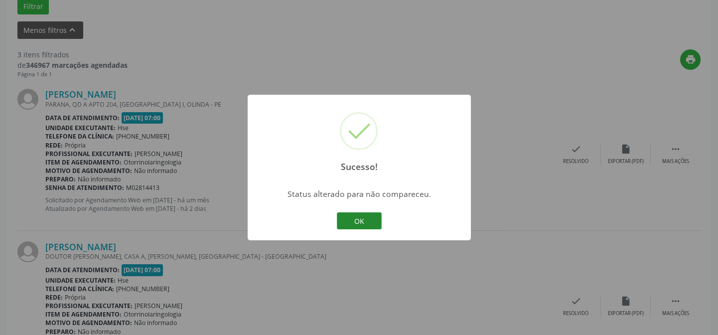
click at [358, 217] on button "OK" at bounding box center [359, 220] width 45 height 17
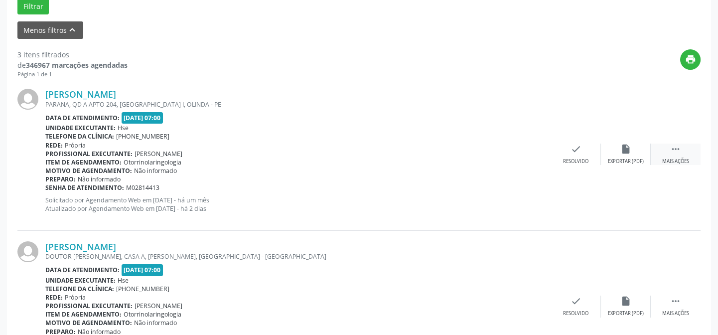
click at [675, 150] on icon "" at bounding box center [675, 148] width 11 height 11
click at [625, 148] on icon "alarm_off" at bounding box center [625, 148] width 11 height 11
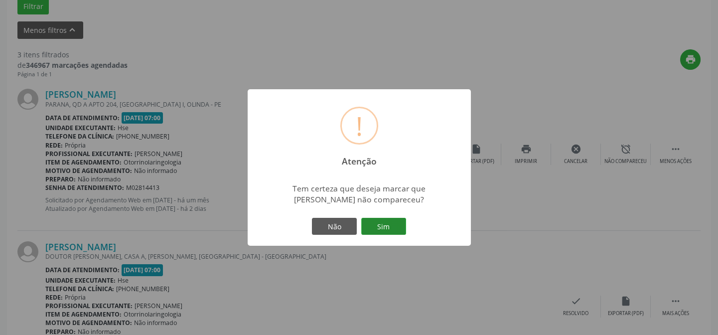
click at [384, 227] on button "Sim" at bounding box center [383, 226] width 45 height 17
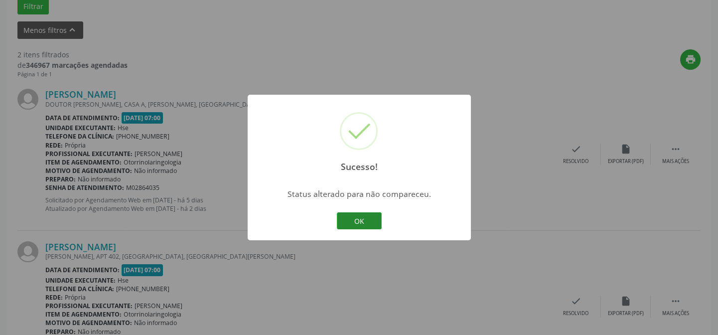
click at [354, 218] on button "OK" at bounding box center [359, 220] width 45 height 17
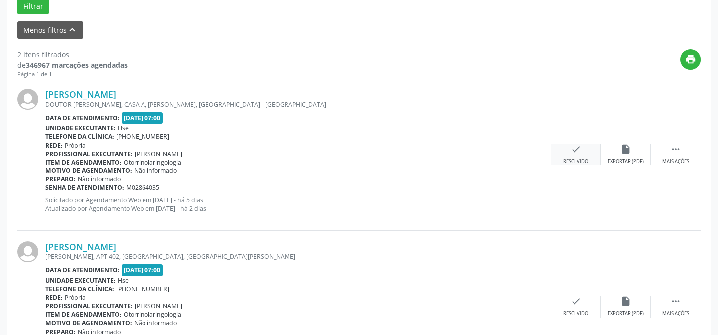
click at [573, 149] on icon "check" at bounding box center [575, 148] width 11 height 11
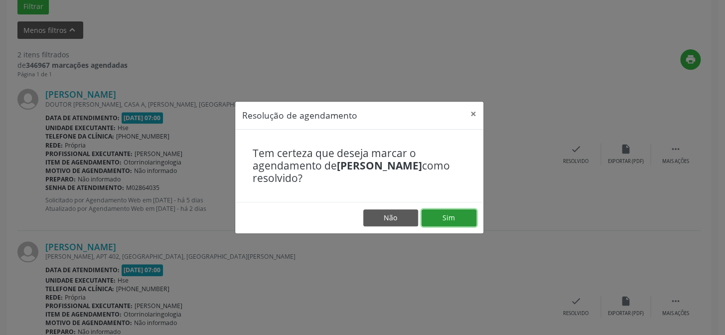
click at [445, 212] on button "Sim" at bounding box center [448, 217] width 55 height 17
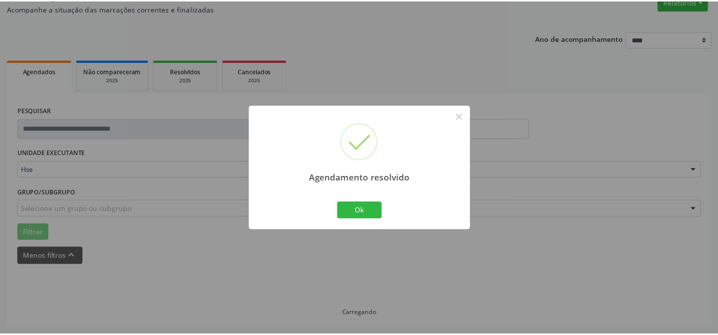
scroll to position [89, 0]
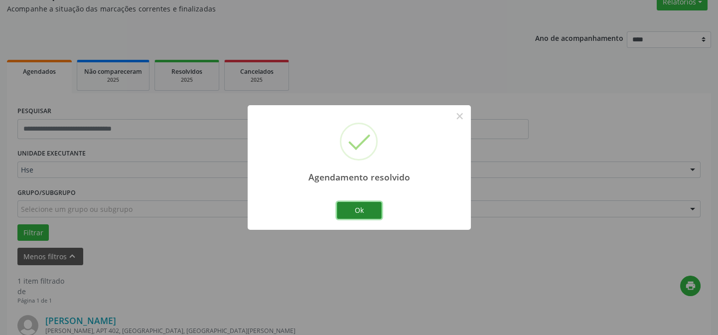
click at [359, 209] on button "Ok" at bounding box center [359, 210] width 45 height 17
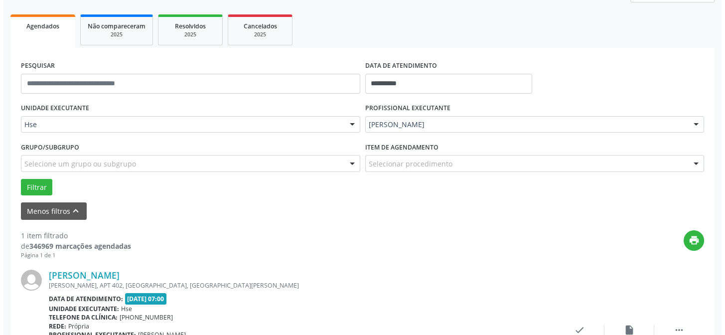
scroll to position [228, 0]
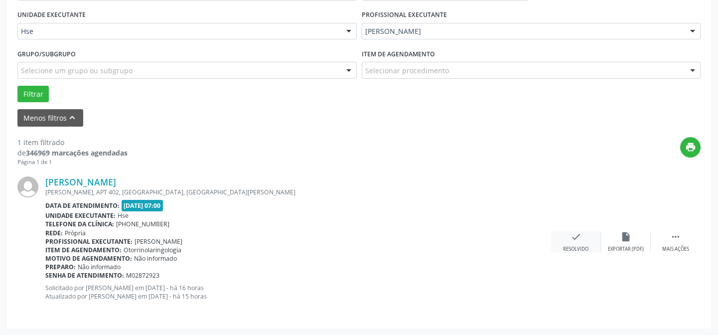
click at [573, 238] on icon "check" at bounding box center [575, 236] width 11 height 11
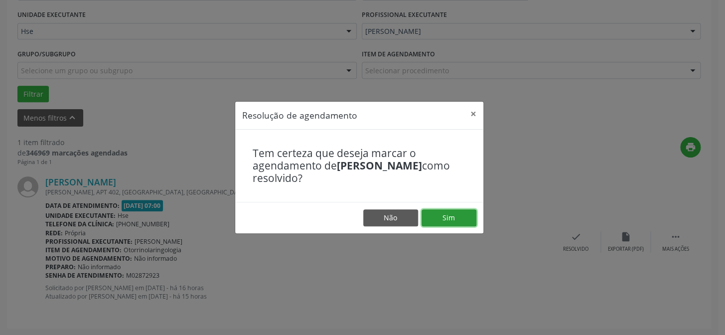
click at [447, 217] on button "Sim" at bounding box center [448, 217] width 55 height 17
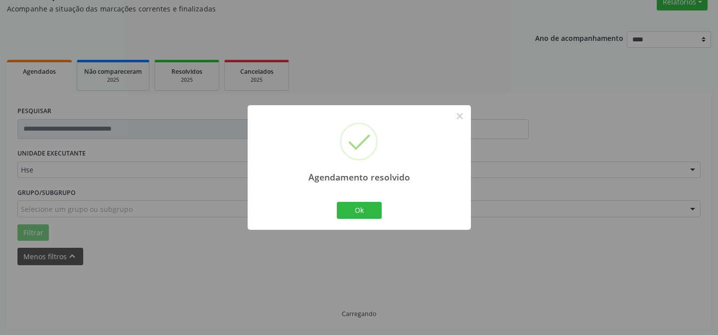
scroll to position [67, 0]
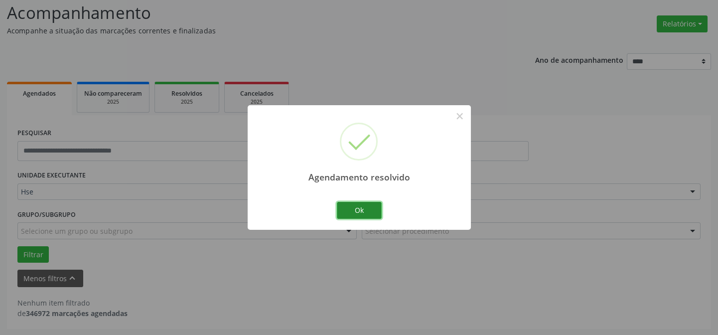
click at [358, 211] on button "Ok" at bounding box center [359, 210] width 45 height 17
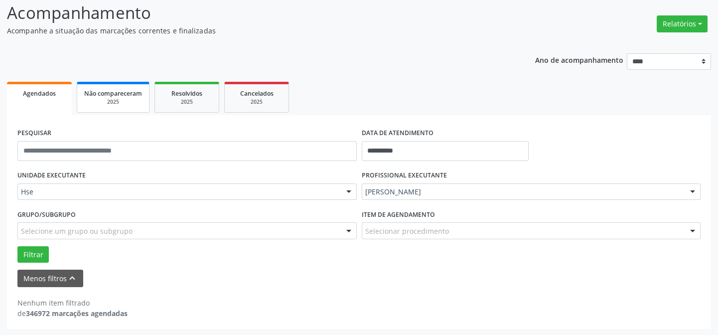
scroll to position [0, 0]
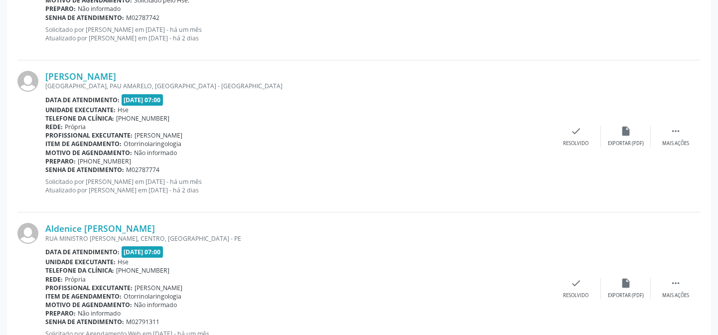
scroll to position [271, 0]
